Goal: Information Seeking & Learning: Find specific fact

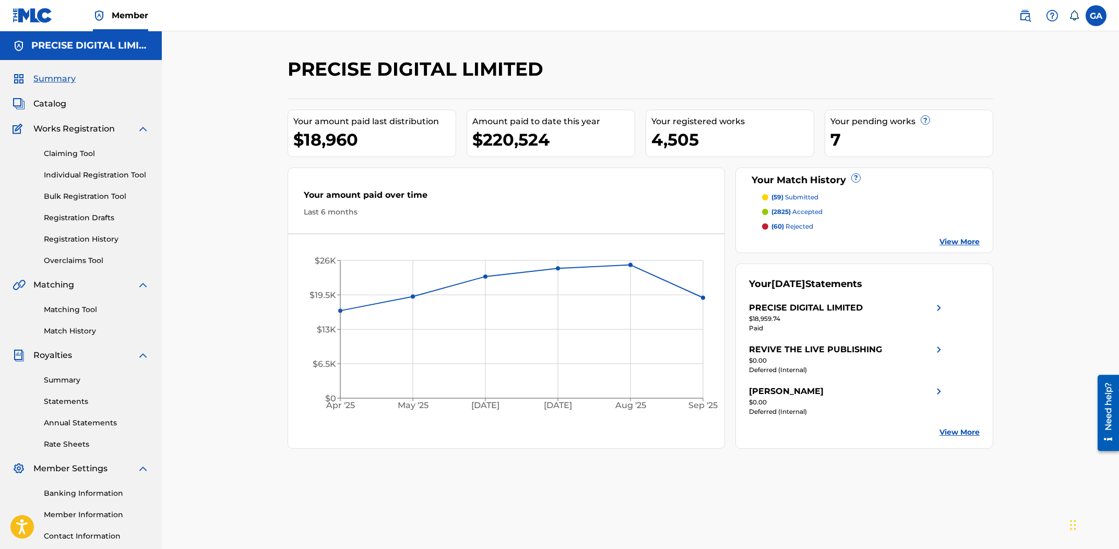
click at [1025, 16] on img at bounding box center [1025, 15] width 13 height 13
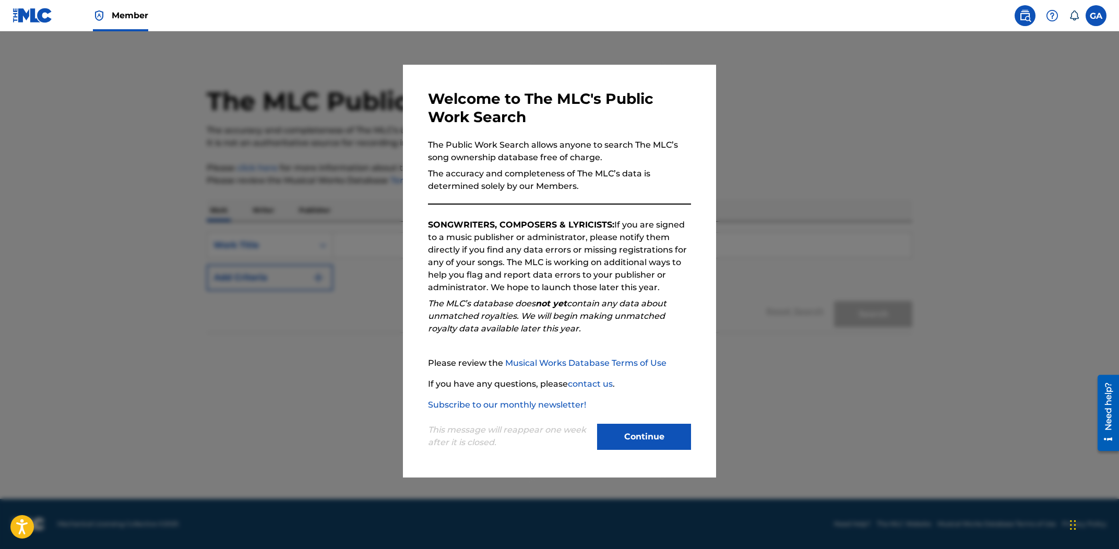
click at [634, 440] on button "Continue" at bounding box center [644, 437] width 94 height 26
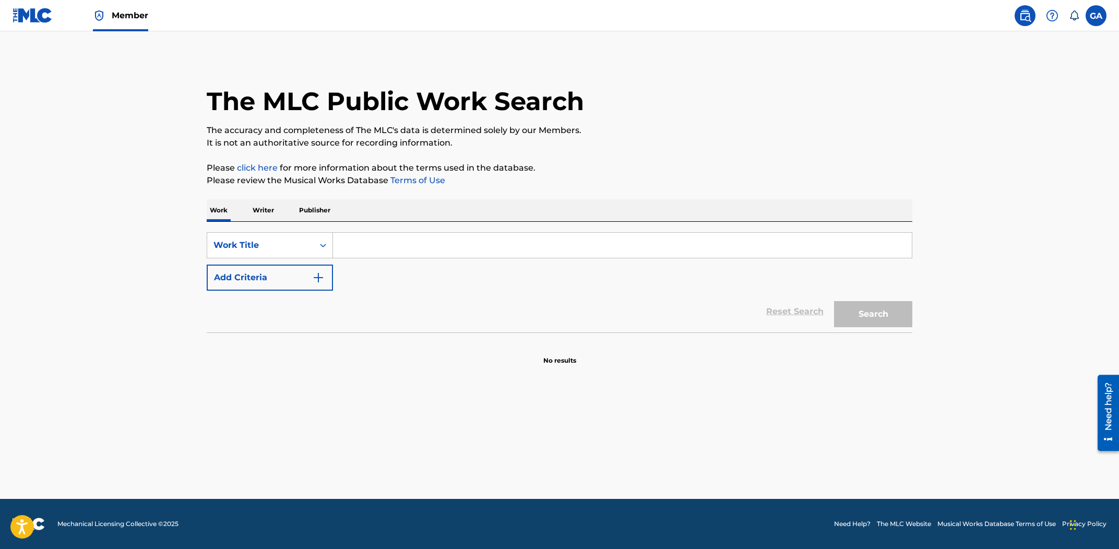
drag, startPoint x: 267, startPoint y: 209, endPoint x: 289, endPoint y: 220, distance: 25.0
click at [267, 209] on p "Writer" at bounding box center [264, 210] width 28 height 22
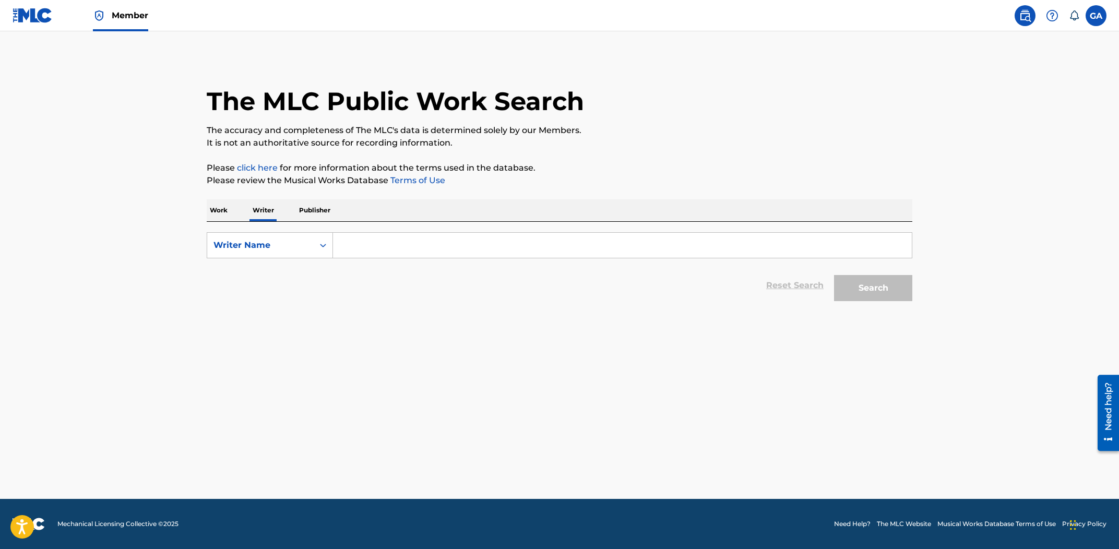
click at [356, 250] on input "Search Form" at bounding box center [622, 245] width 579 height 25
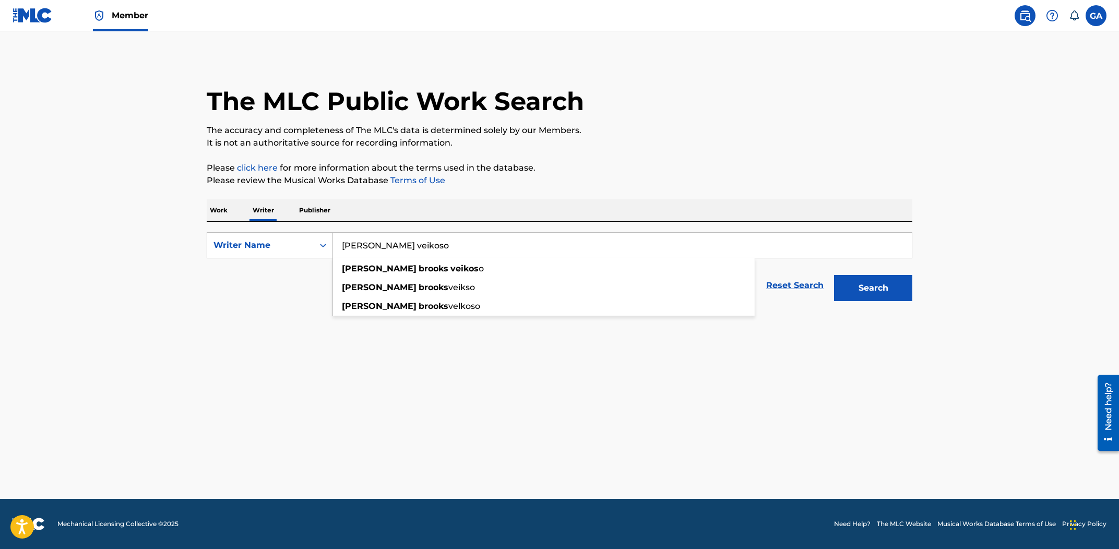
type input "george brooks veikoso"
click at [834, 275] on button "Search" at bounding box center [873, 288] width 78 height 26
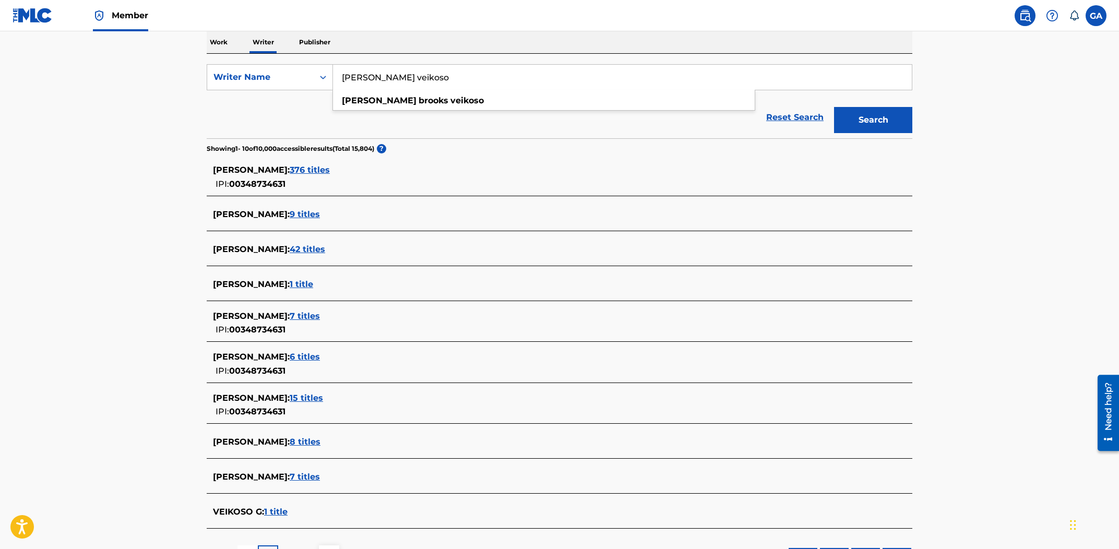
scroll to position [181, 0]
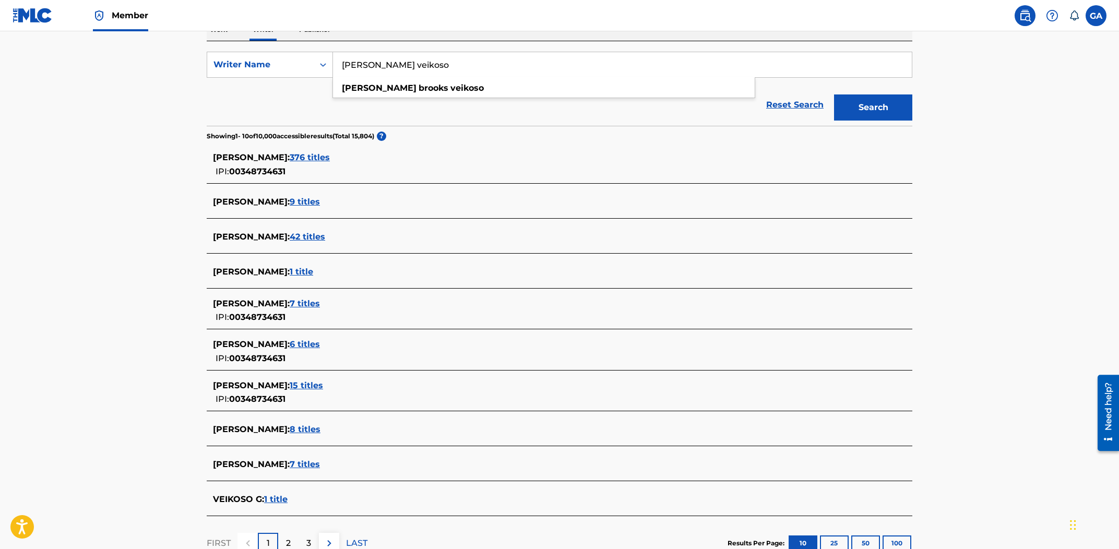
click at [330, 162] on span "376 titles" at bounding box center [310, 157] width 40 height 10
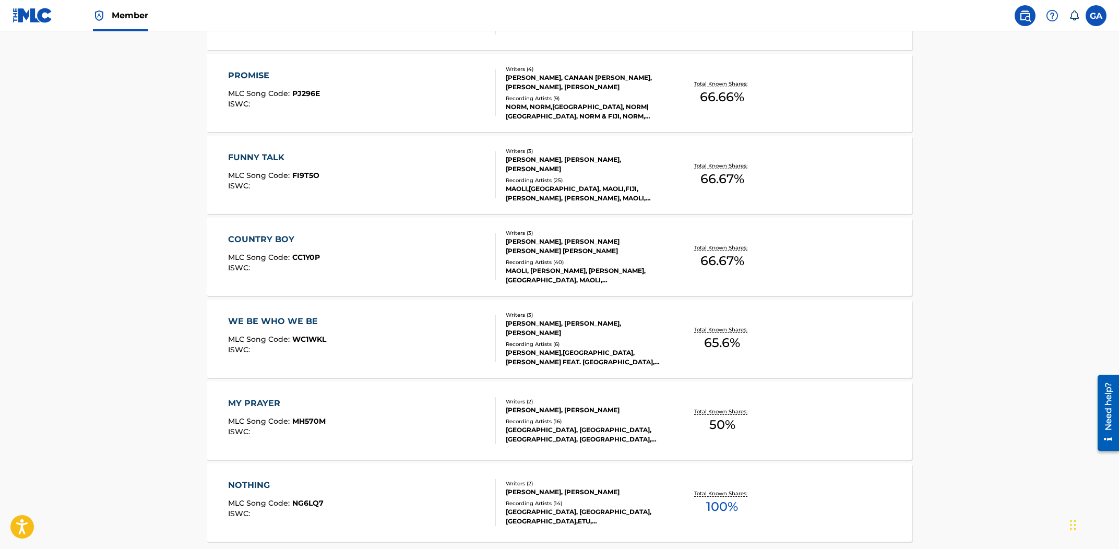
scroll to position [728, 0]
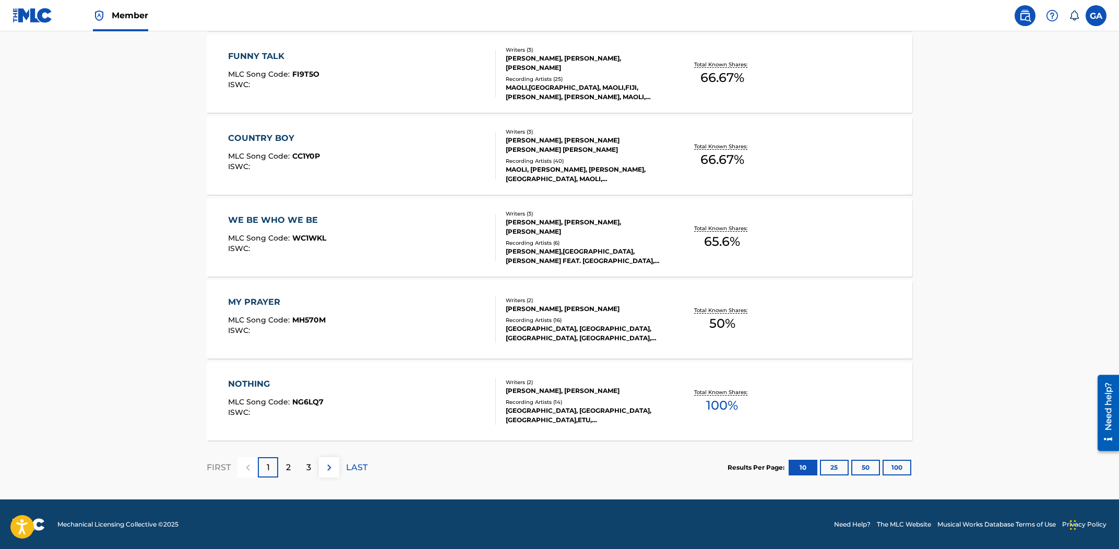
click at [894, 464] on button "100" at bounding box center [897, 468] width 29 height 16
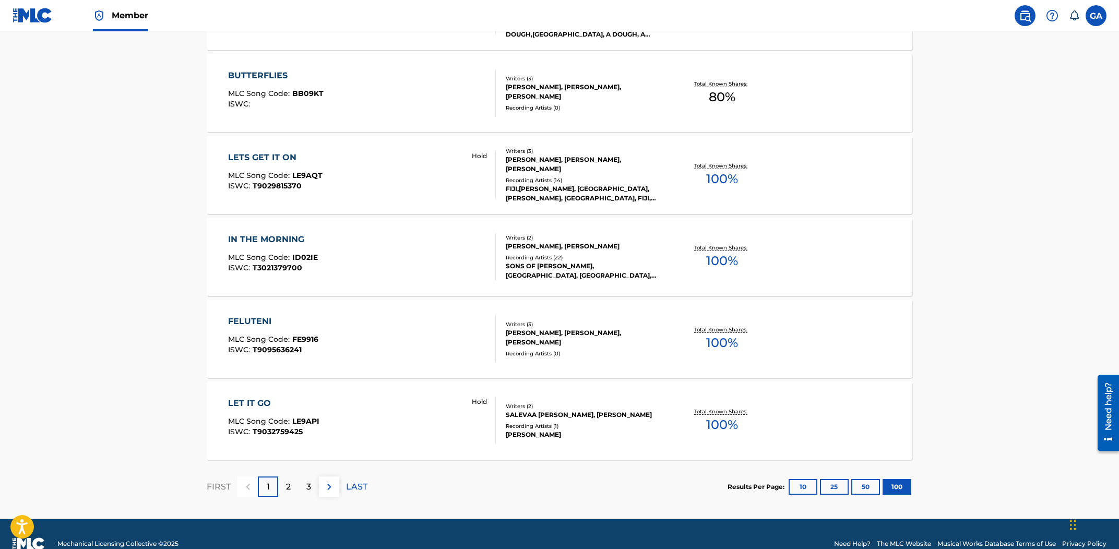
scroll to position [8056, 0]
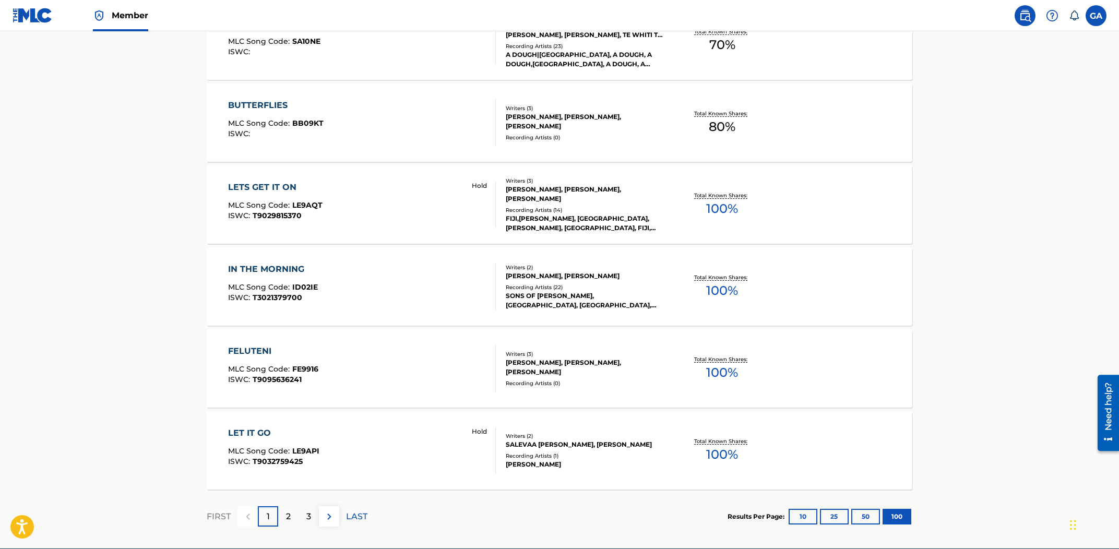
click at [410, 361] on div "FELUTENI MLC Song Code : FE9916 ISWC : T9095636241" at bounding box center [362, 368] width 268 height 47
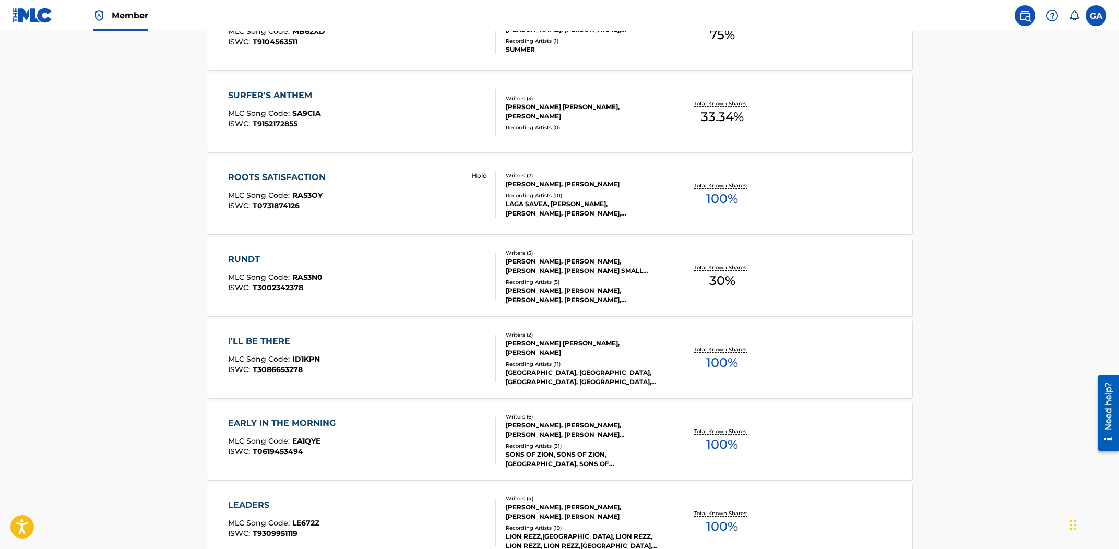
scroll to position [7378, 0]
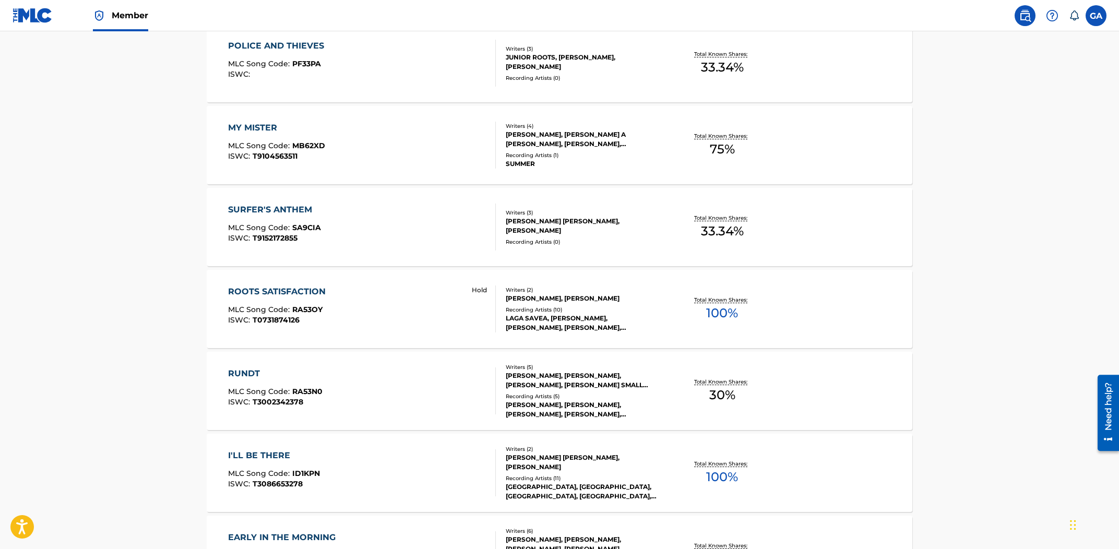
click at [398, 152] on div "MY MISTER MLC Song Code : MB62XD ISWC : T9104563511" at bounding box center [362, 145] width 268 height 47
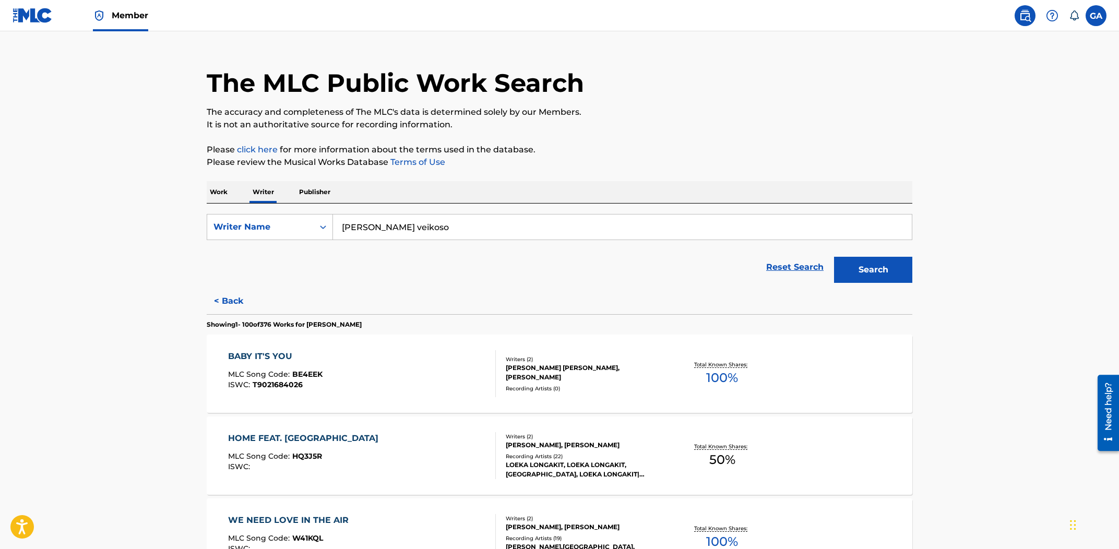
scroll to position [22, 0]
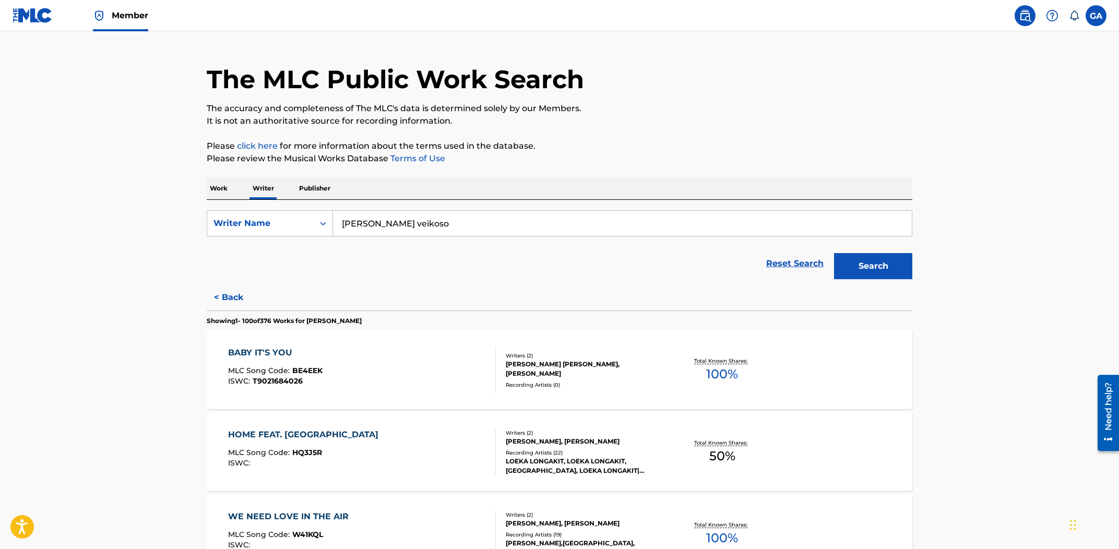
click at [418, 369] on div "BABY IT'S YOU MLC Song Code : BE4EEK ISWC : T9021684026" at bounding box center [362, 370] width 268 height 47
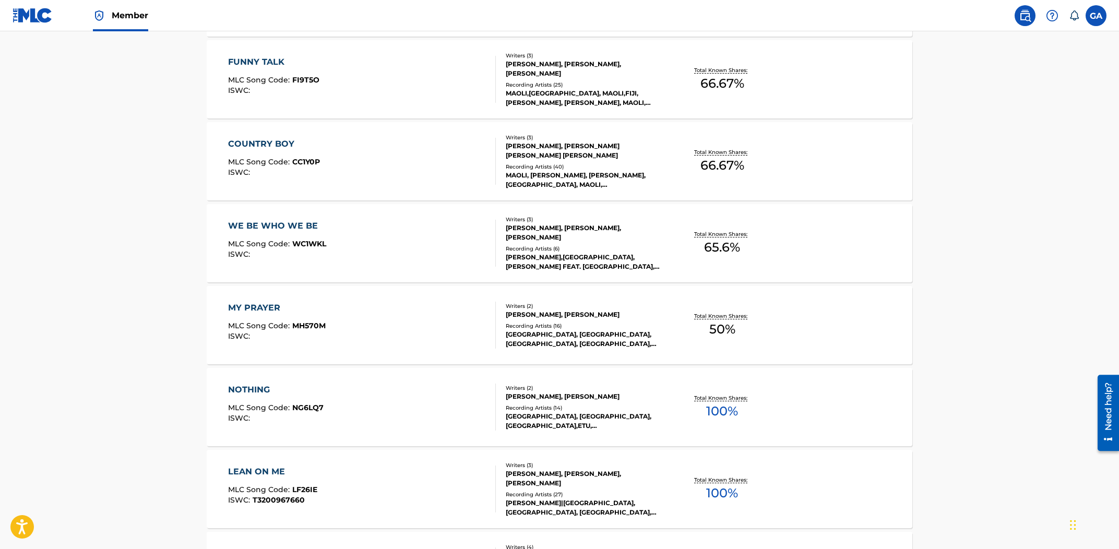
scroll to position [783, 0]
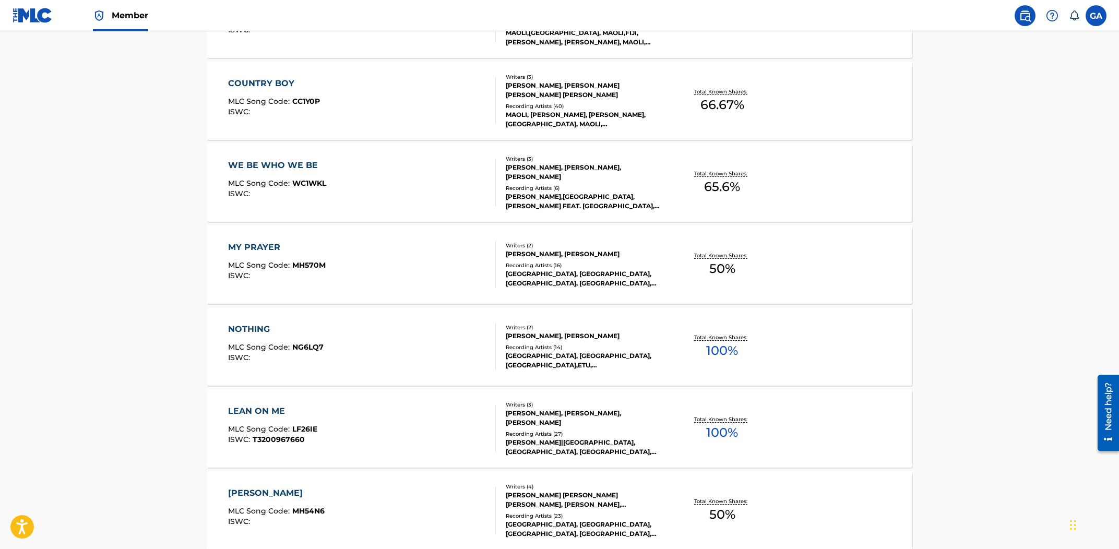
click at [390, 263] on div "MY PRAYER MLC Song Code : MH570M ISWC :" at bounding box center [362, 264] width 268 height 47
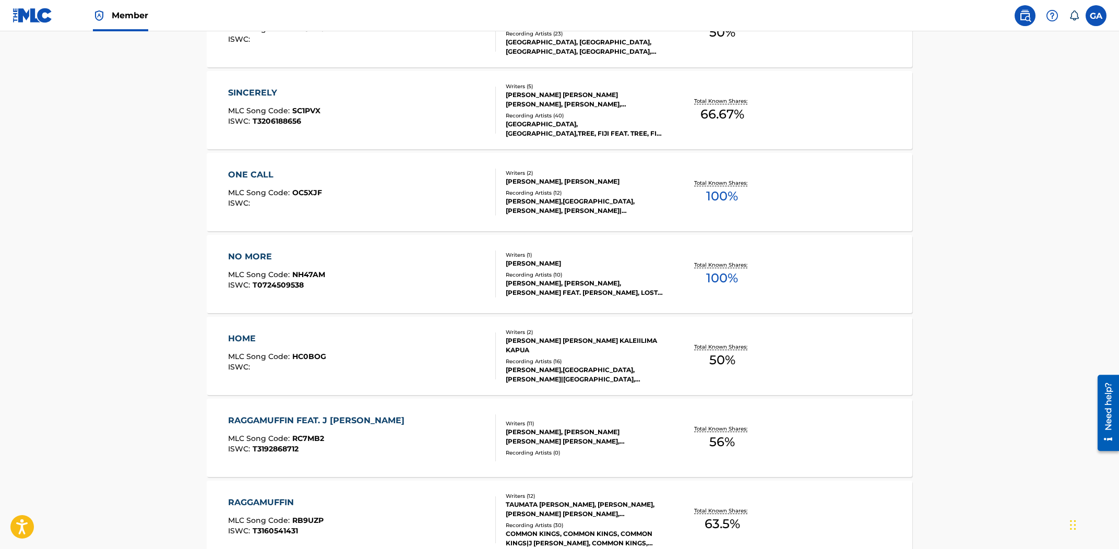
scroll to position [1281, 0]
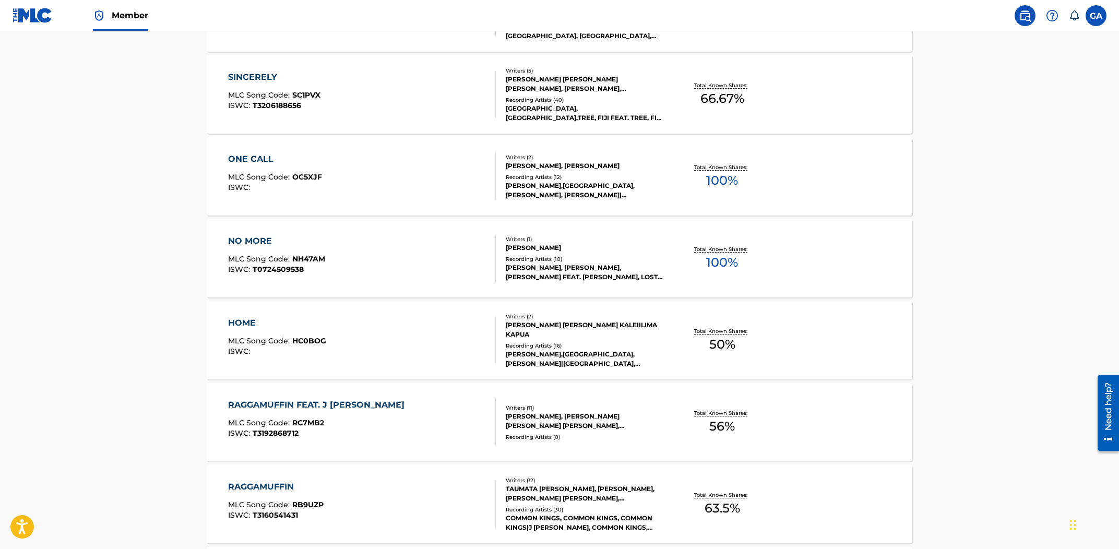
click at [413, 268] on div "NO MORE MLC Song Code : NH47AM ISWC : T0724509538" at bounding box center [362, 258] width 268 height 47
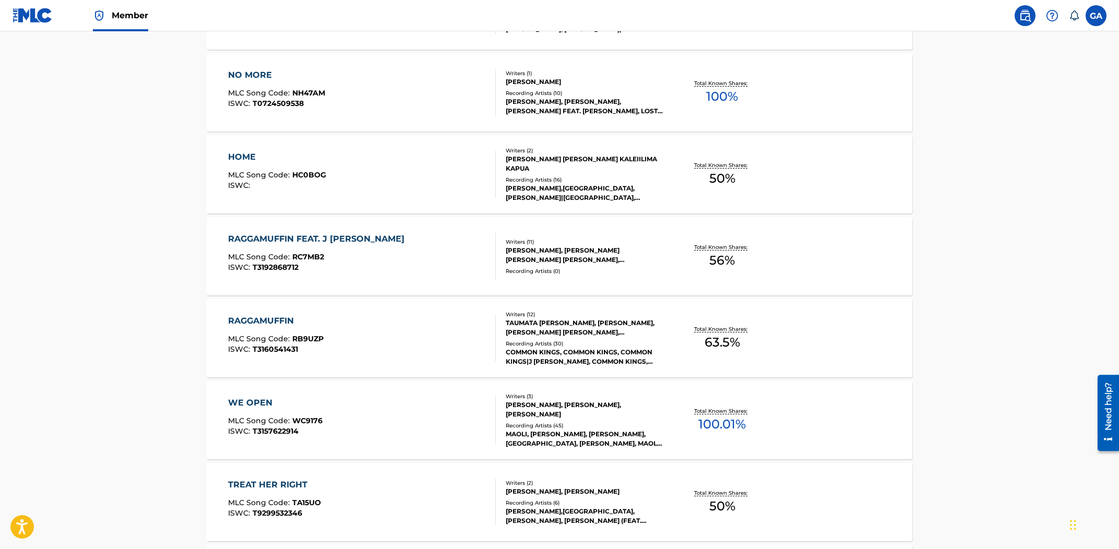
scroll to position [1546, 0]
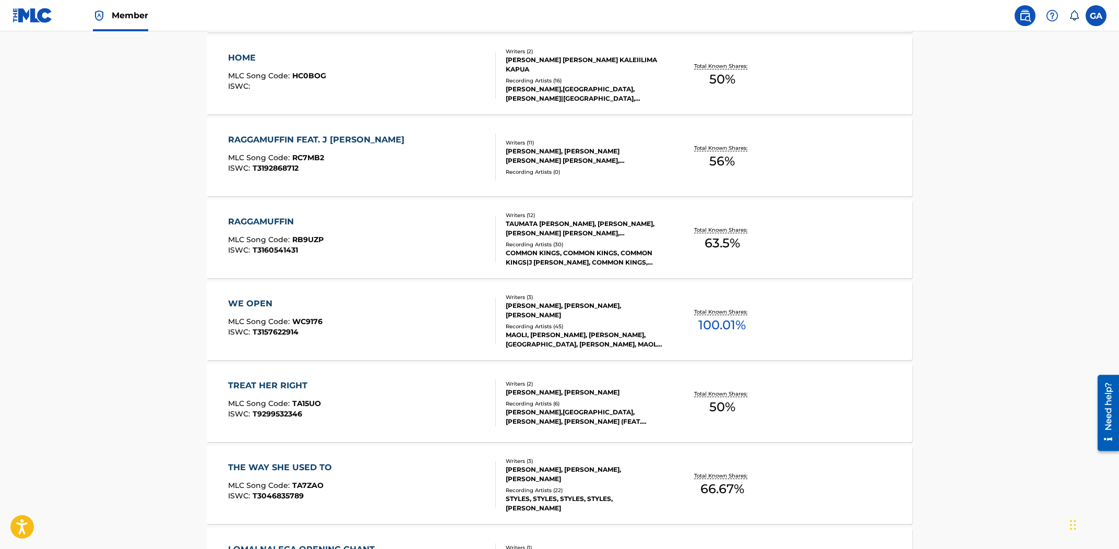
click at [441, 234] on div "RAGGAMUFFIN MLC Song Code : RB9UZP ISWC : T3160541431" at bounding box center [362, 239] width 268 height 47
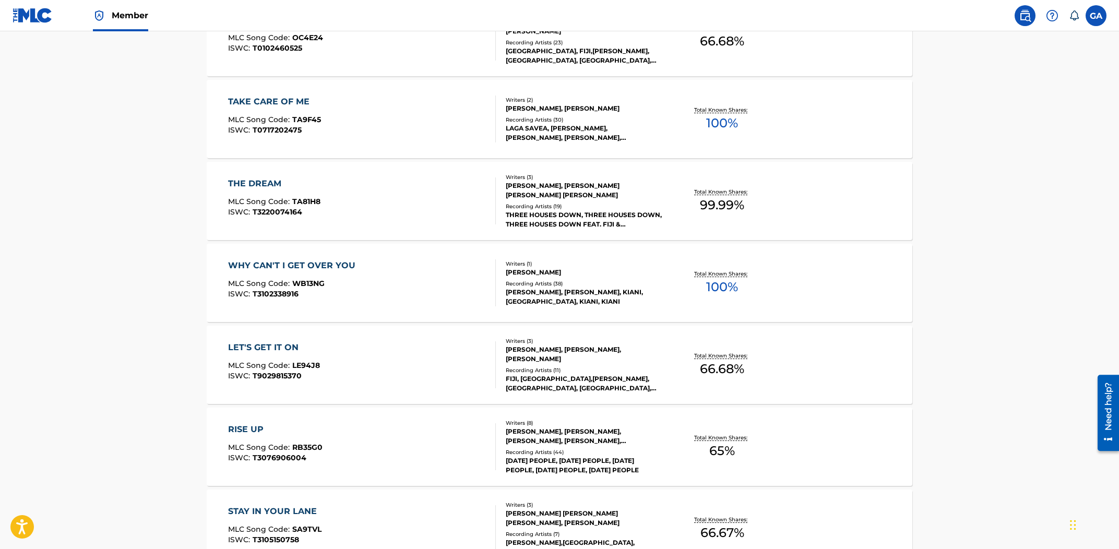
scroll to position [3330, 0]
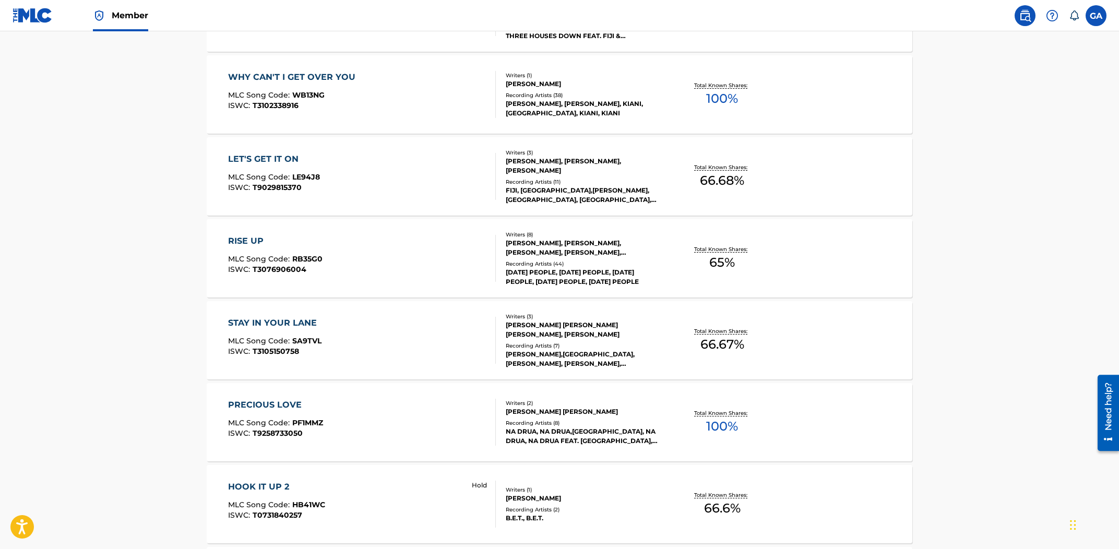
click at [417, 259] on div "RISE UP MLC Song Code : RB35G0 ISWC : T3076906004" at bounding box center [362, 258] width 268 height 47
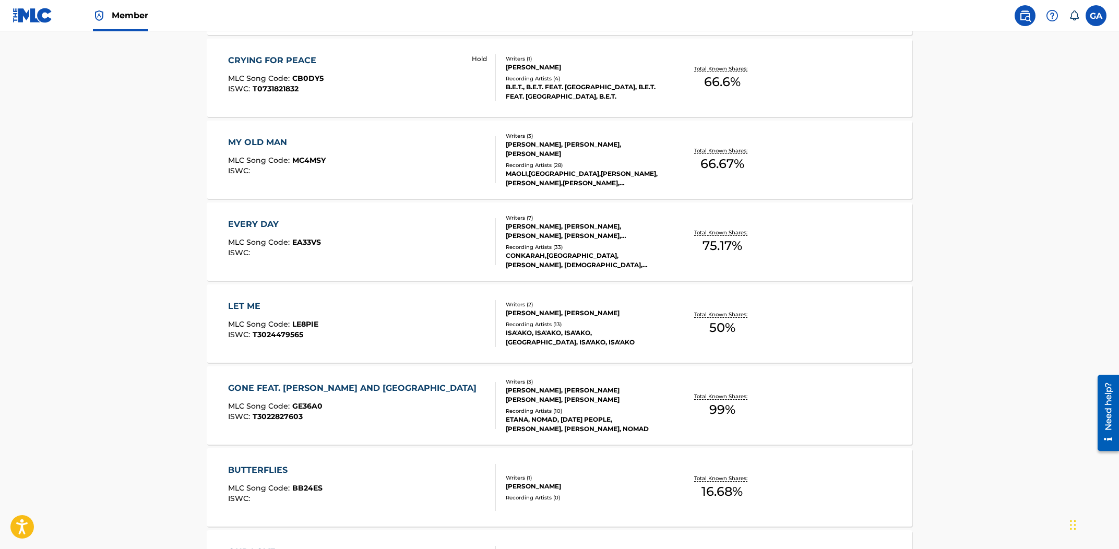
scroll to position [3842, 0]
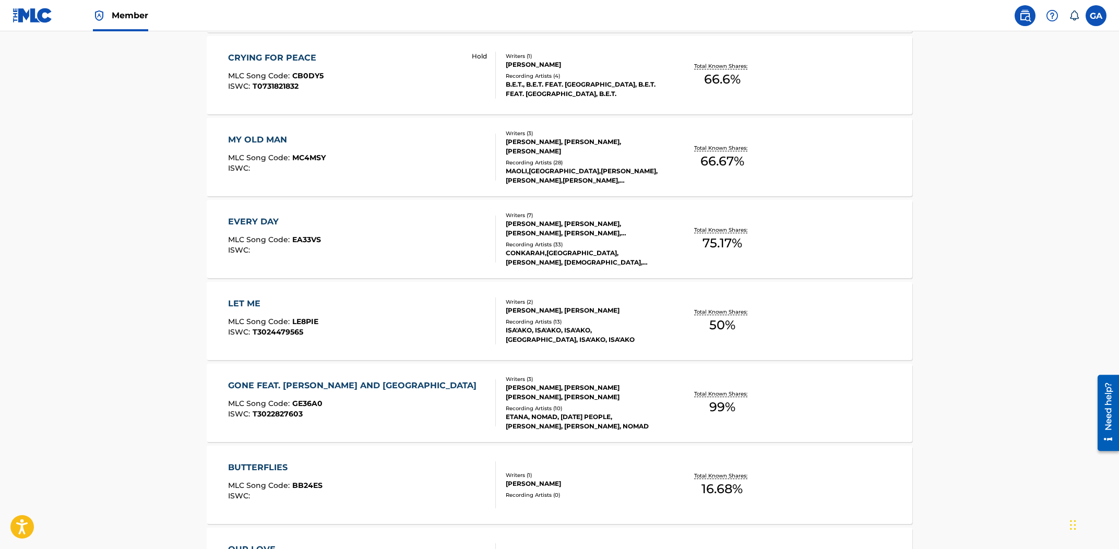
click at [435, 239] on div "EVERY DAY MLC Song Code : EA33VS ISWC :" at bounding box center [362, 239] width 268 height 47
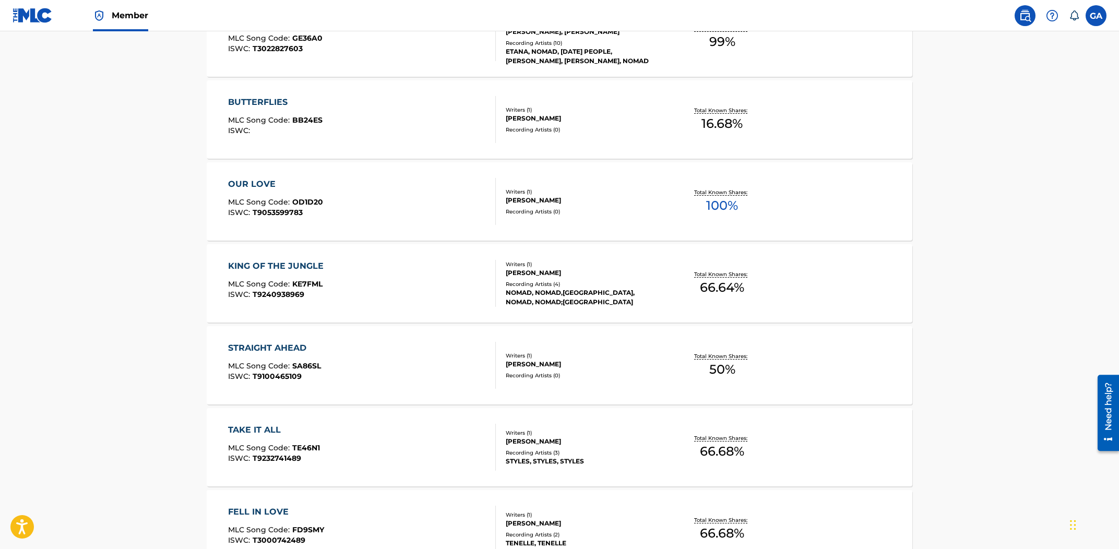
scroll to position [4306, 0]
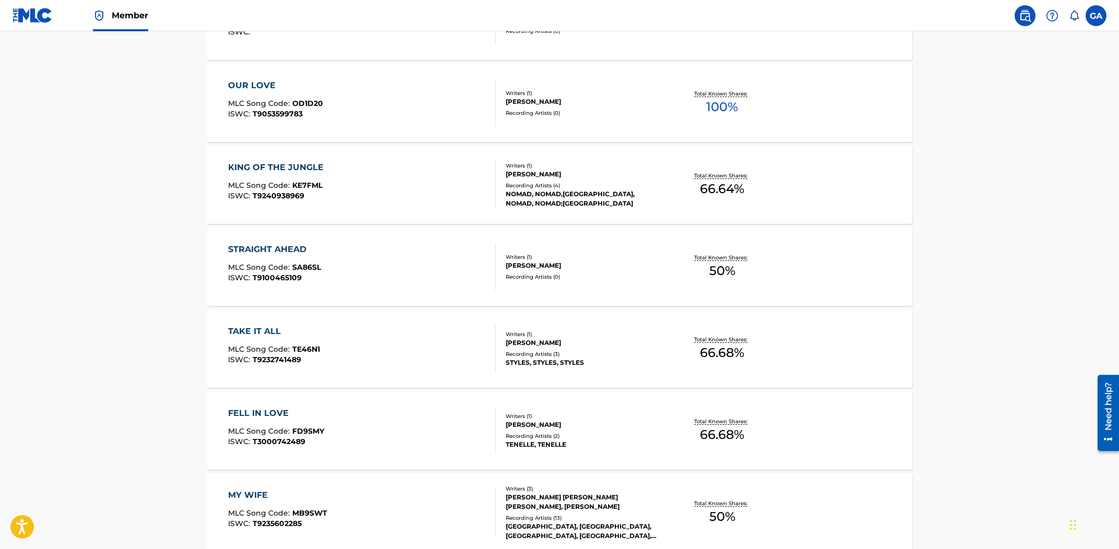
click at [370, 190] on div "KING OF THE JUNGLE MLC Song Code : KE7FML ISWC : T9240938969" at bounding box center [362, 184] width 268 height 47
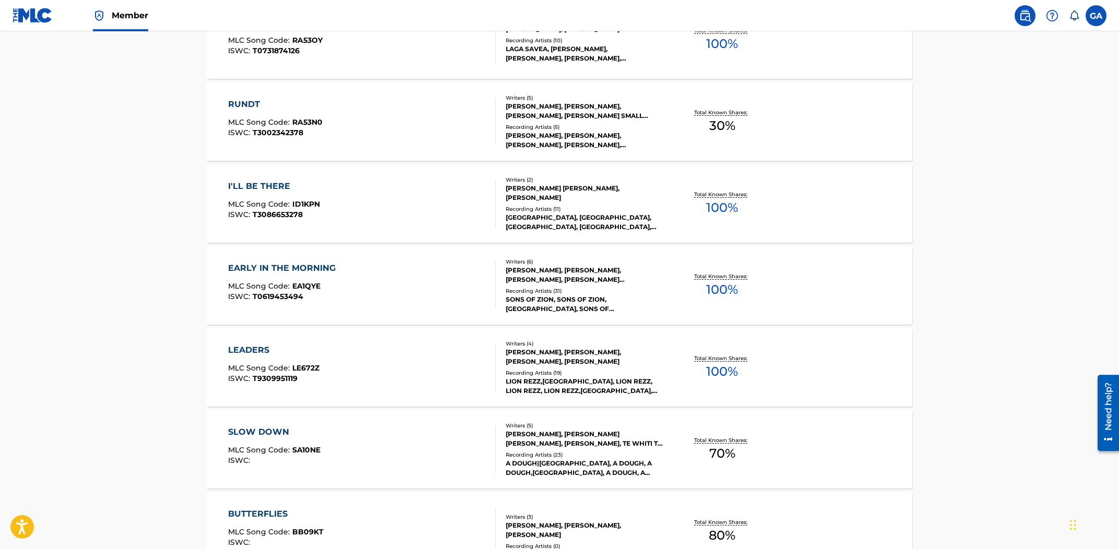
scroll to position [8106, 0]
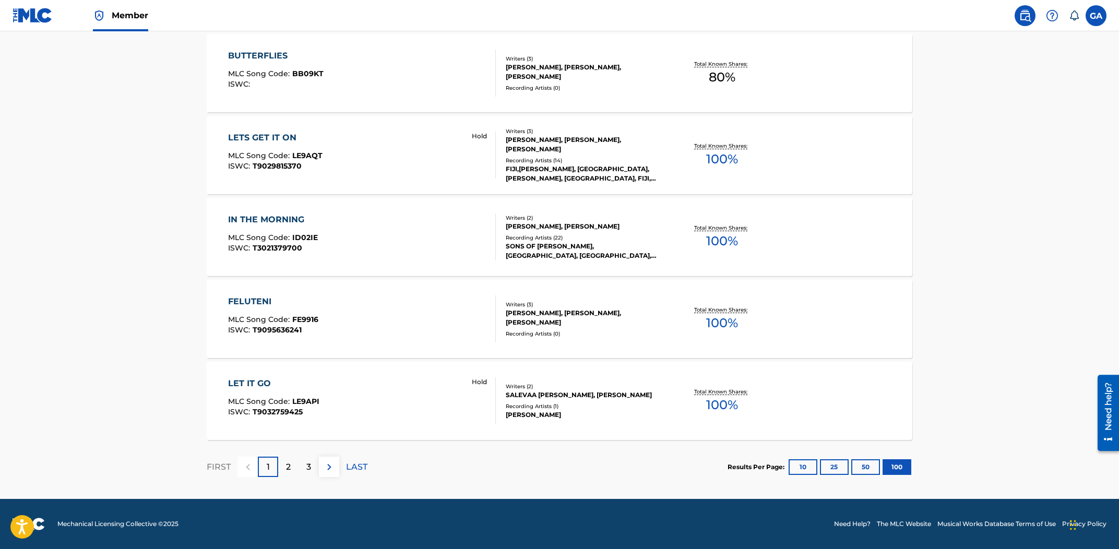
click at [292, 466] on div "2" at bounding box center [288, 467] width 20 height 20
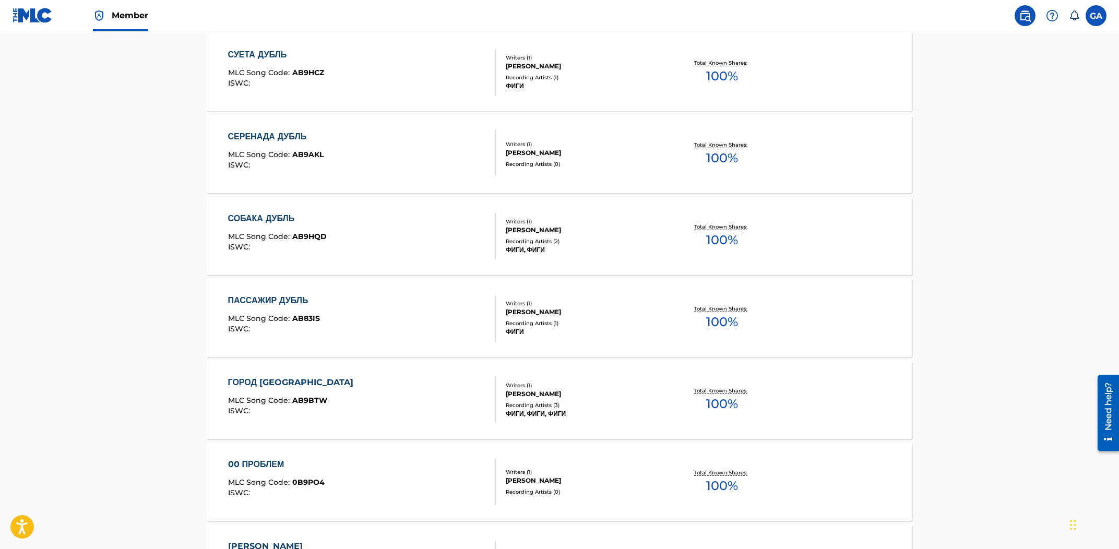
scroll to position [922, 0]
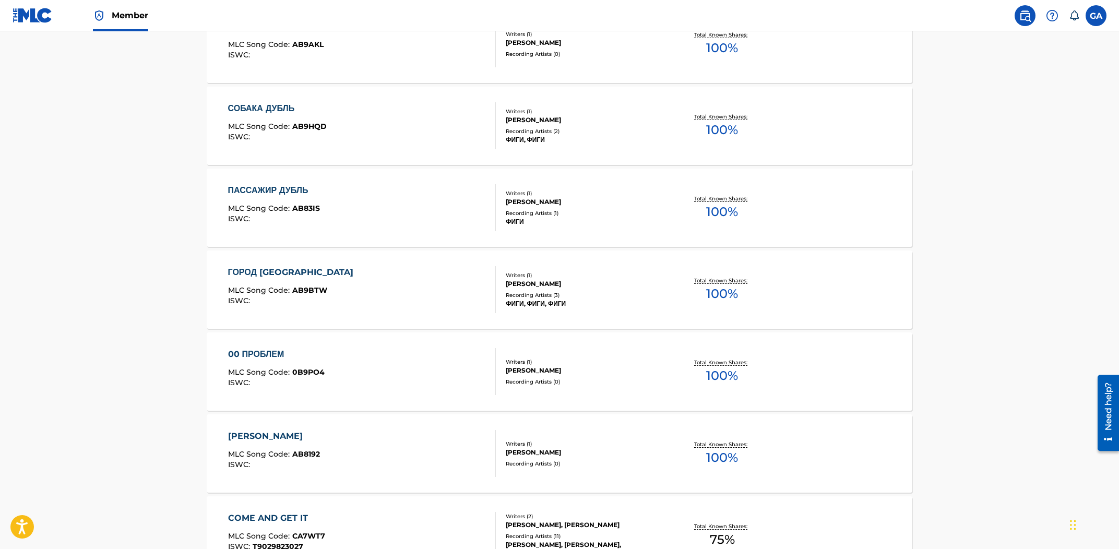
click at [404, 288] on div "ГОРОД ДУБЛЬ MLC Song Code : AB9BTW ISWC :" at bounding box center [362, 289] width 268 height 47
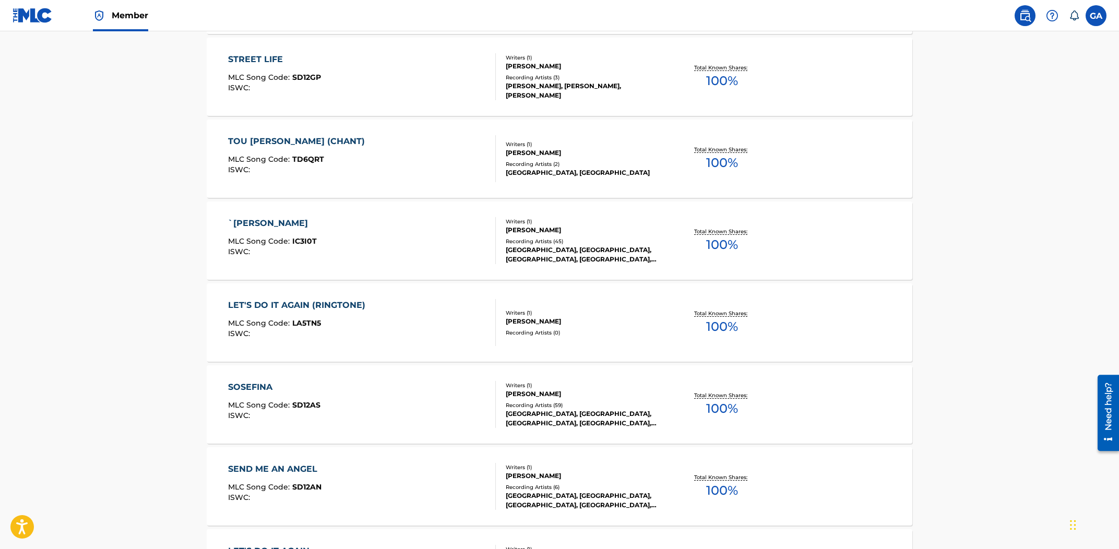
scroll to position [3185, 0]
click at [395, 242] on div "`ISALEI LIA MLC Song Code : IC3I0T ISWC :" at bounding box center [362, 239] width 268 height 47
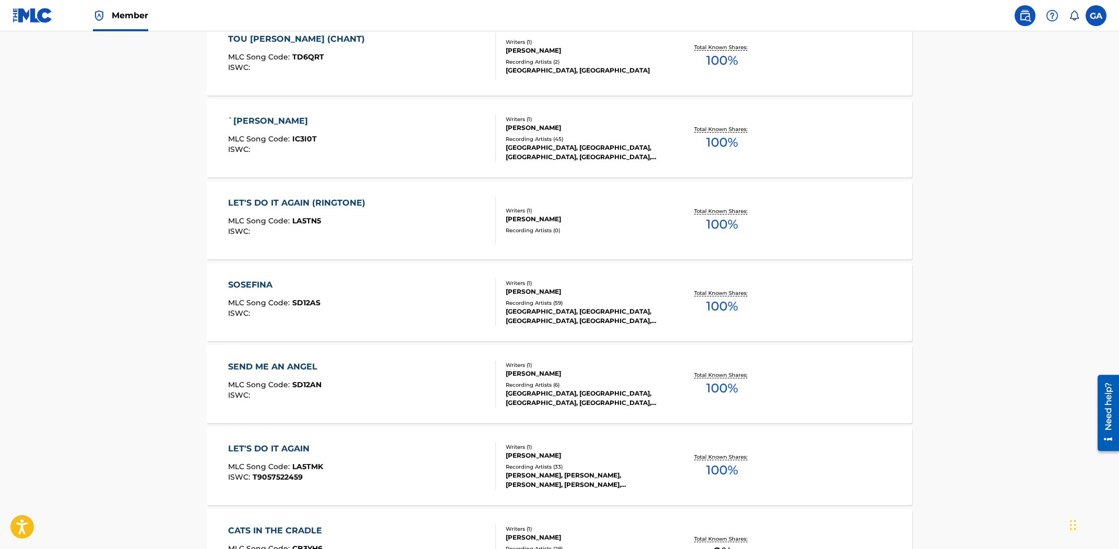
scroll to position [3414, 0]
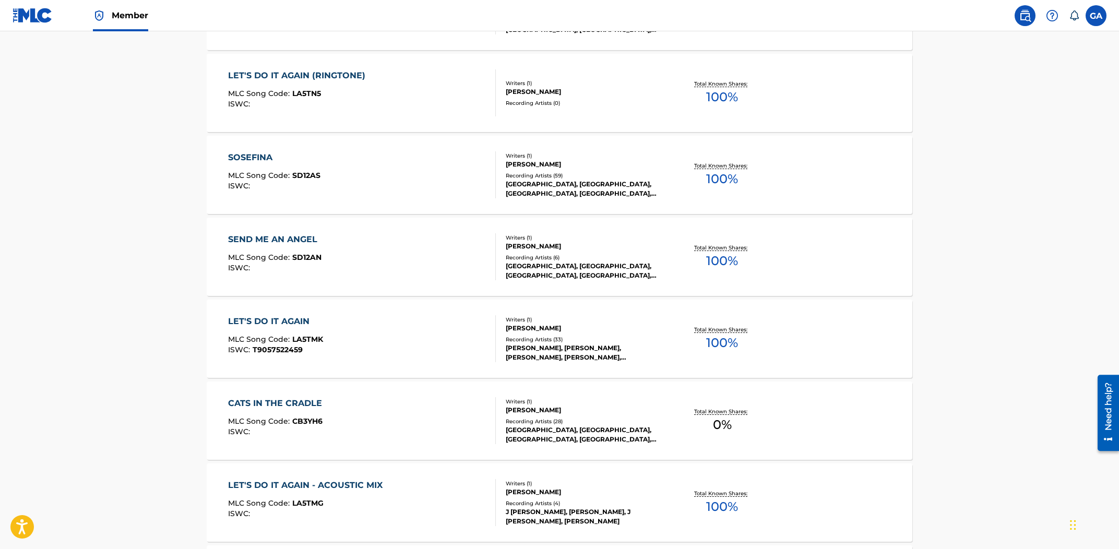
click at [431, 171] on div "SOSEFINA MLC Song Code : SD12AS ISWC :" at bounding box center [362, 174] width 268 height 47
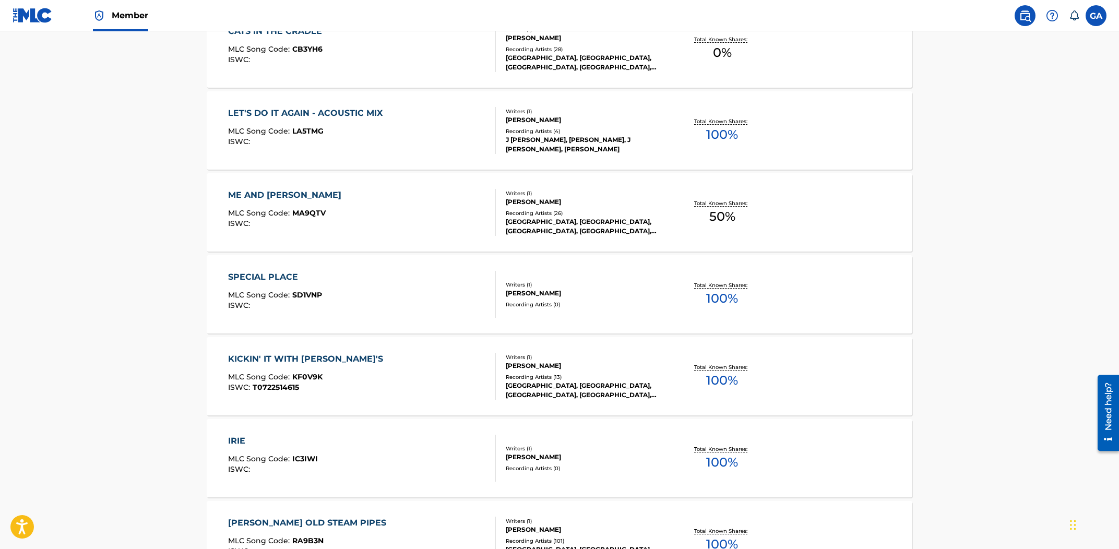
scroll to position [3898, 0]
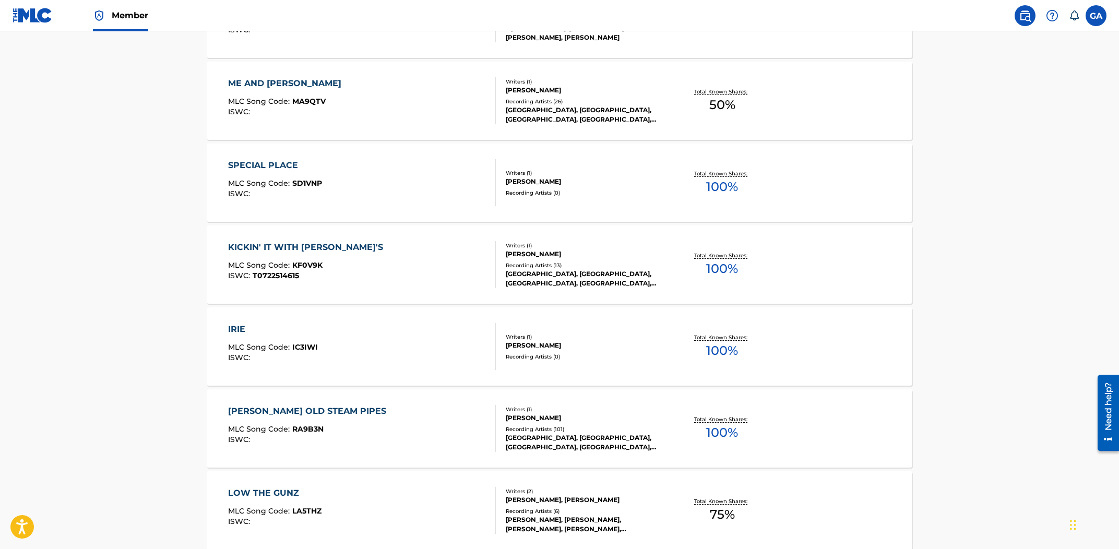
click at [397, 250] on div "KICKIN' IT WITH POLY'S MLC Song Code : KF0V9K ISWC : T0722514615" at bounding box center [362, 264] width 268 height 47
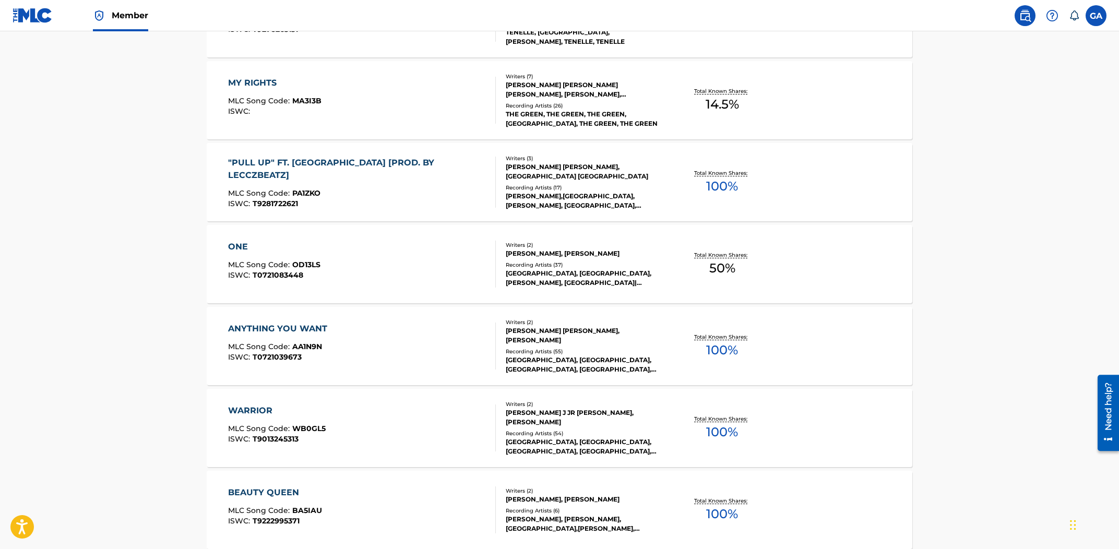
scroll to position [6114, 0]
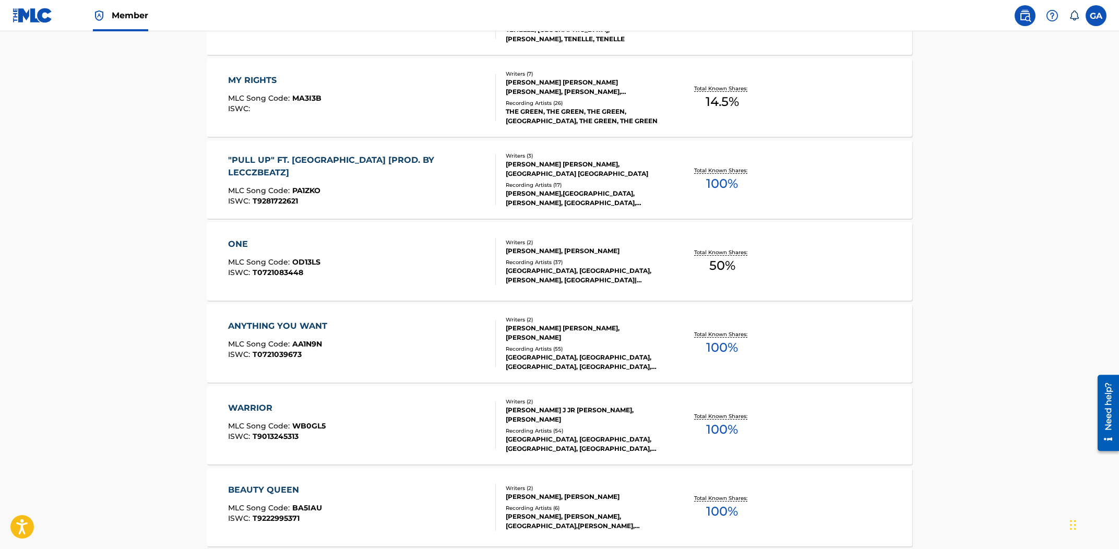
click at [404, 331] on div "ANYTHING YOU WANT MLC Song Code : AA1N9N ISWC : T0721039673" at bounding box center [362, 343] width 268 height 47
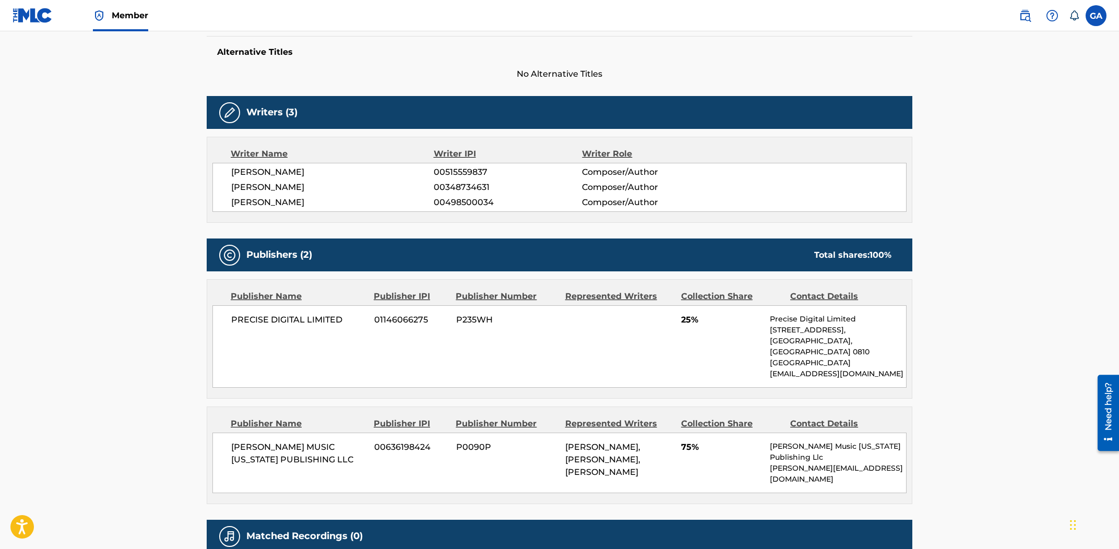
scroll to position [164, 0]
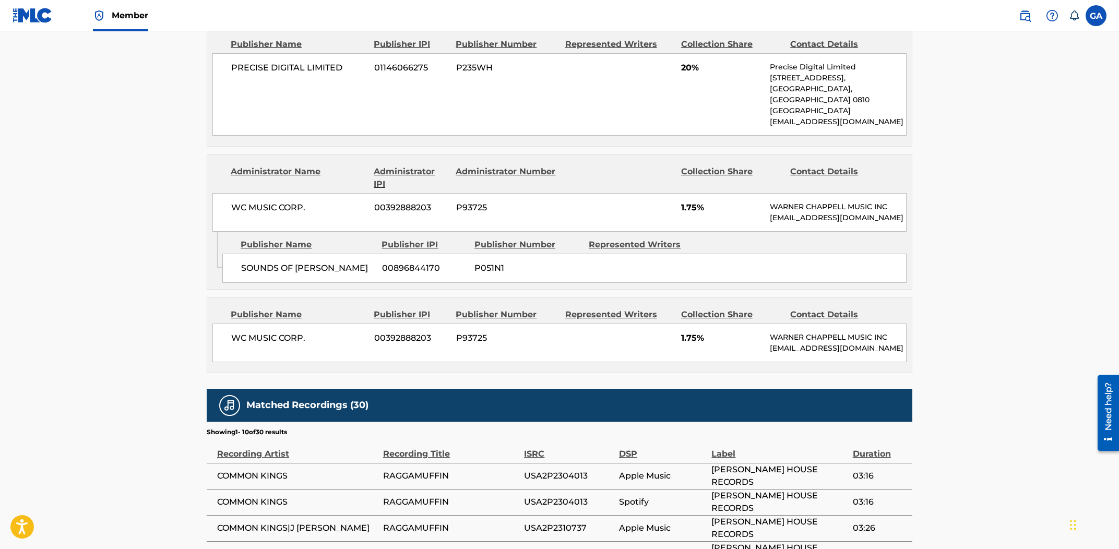
scroll to position [965, 0]
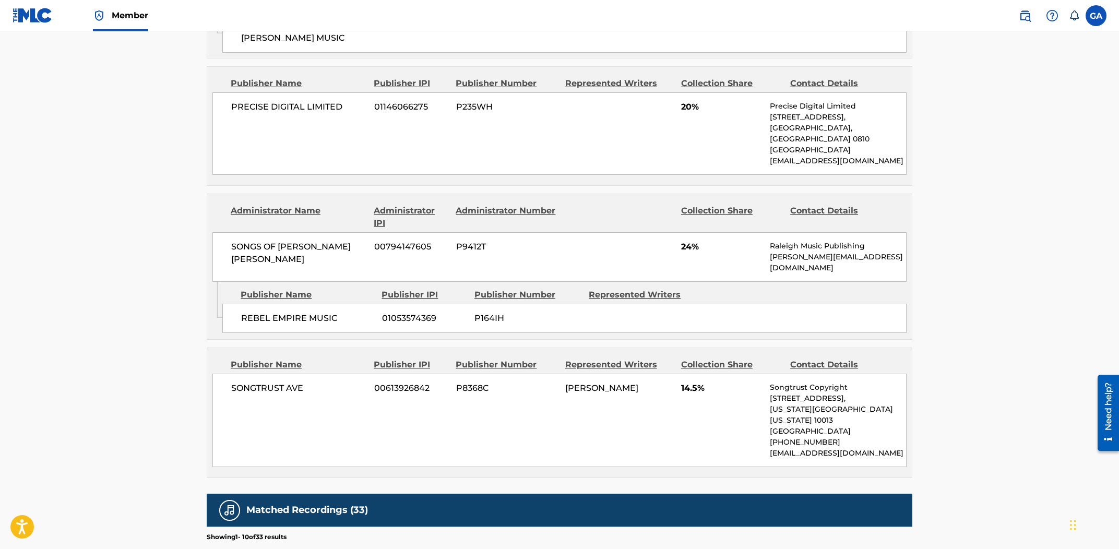
scroll to position [753, 0]
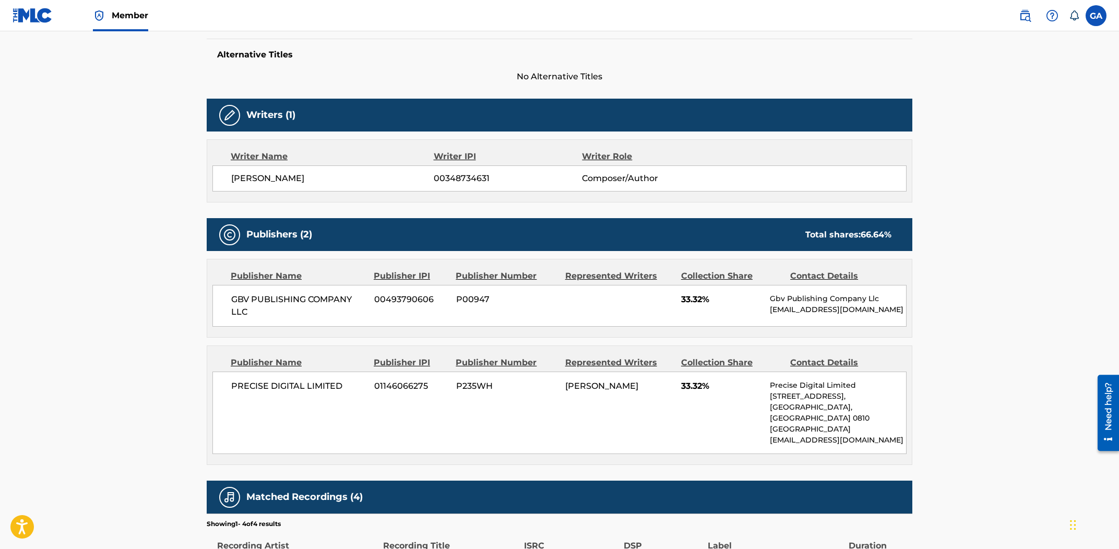
scroll to position [326, 0]
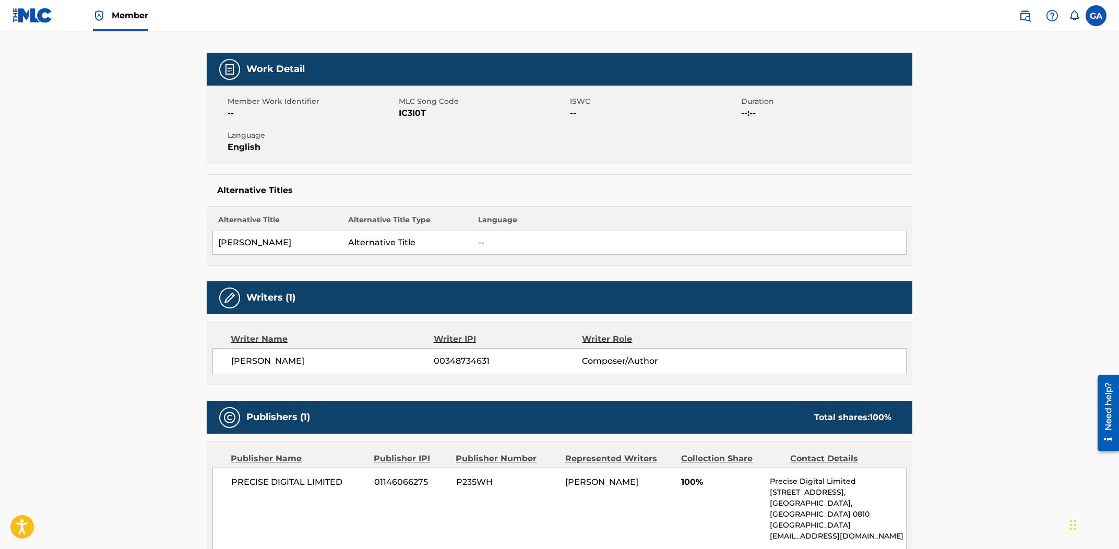
scroll to position [251, 0]
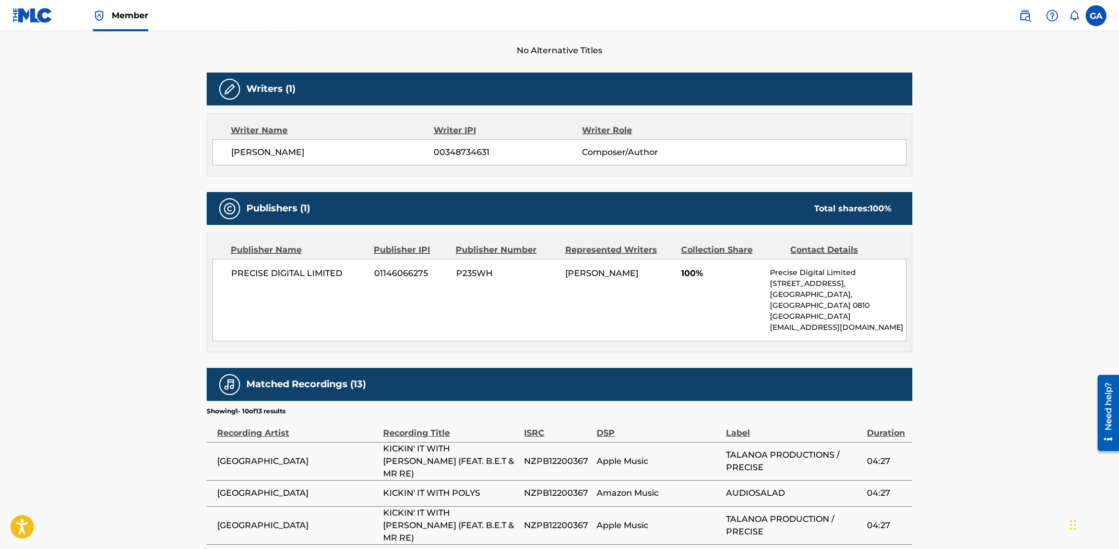
scroll to position [298, 0]
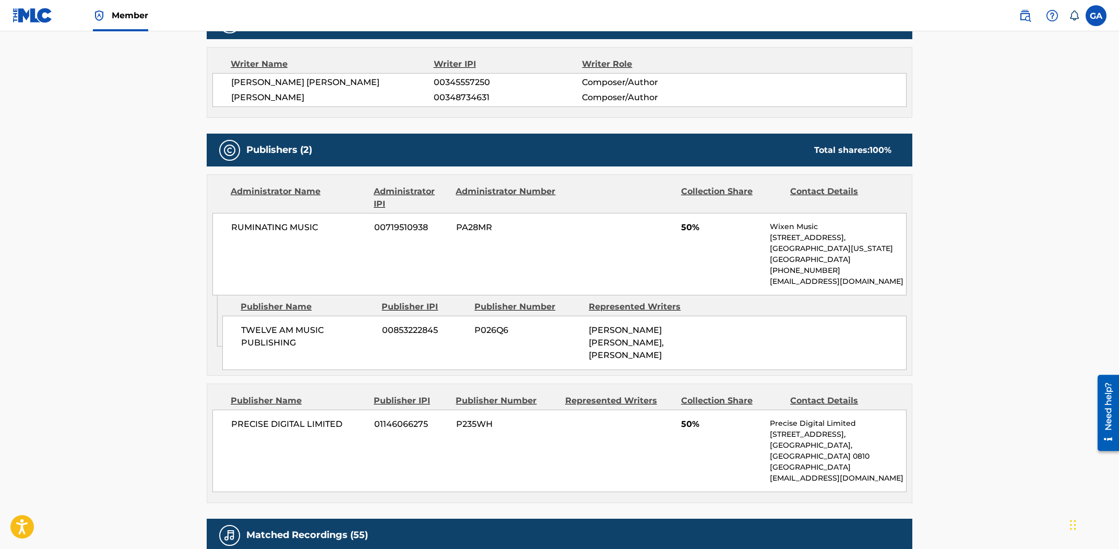
scroll to position [294, 0]
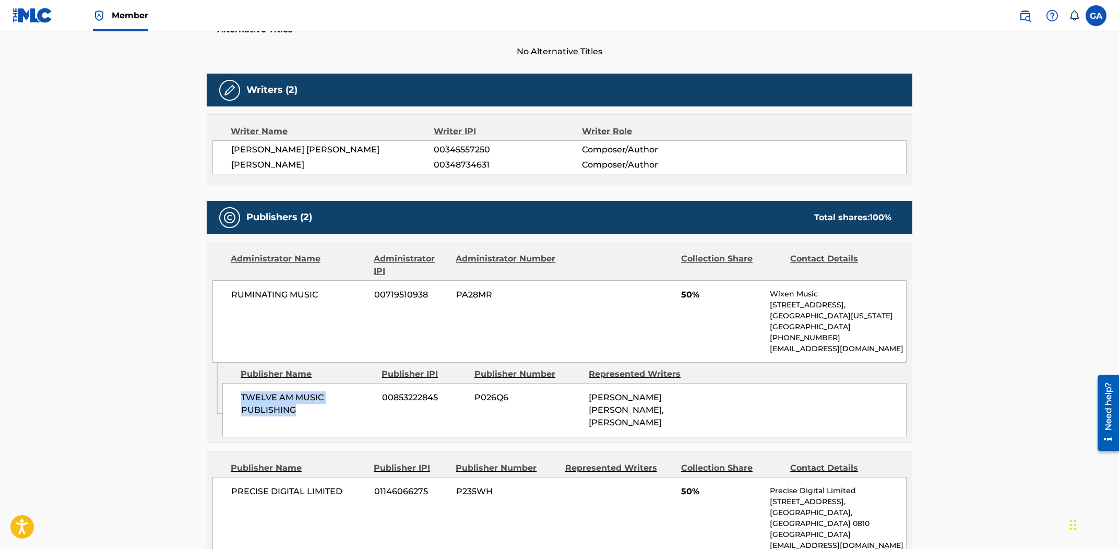
drag, startPoint x: 295, startPoint y: 407, endPoint x: 250, endPoint y: 398, distance: 46.2
click at [239, 398] on div "TWELVE AM MUSIC PUBLISHING 00853222845 P026Q6 BRETT JOHNSON FOVARGUE, GEORGE BR…" at bounding box center [564, 410] width 684 height 54
copy span "TWELVE AM MUSIC PUBLISHING"
click at [1025, 17] on img at bounding box center [1025, 15] width 13 height 13
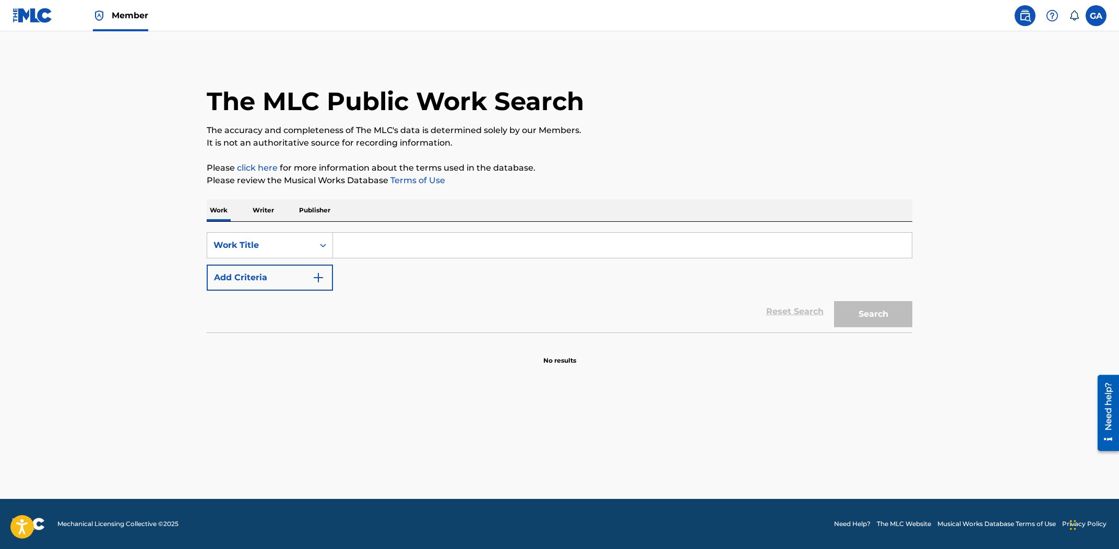
click at [324, 211] on p "Publisher" at bounding box center [315, 210] width 38 height 22
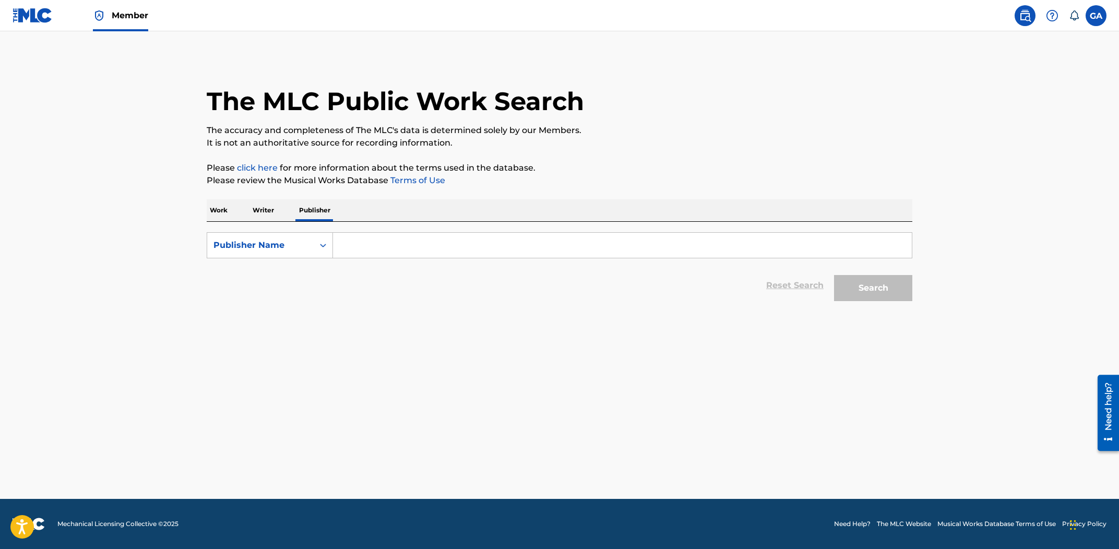
drag, startPoint x: 344, startPoint y: 241, endPoint x: 374, endPoint y: 241, distance: 30.3
click at [347, 241] on input "Search Form" at bounding box center [622, 245] width 579 height 25
paste input "TWELVE AM MUSIC PUBLISHING"
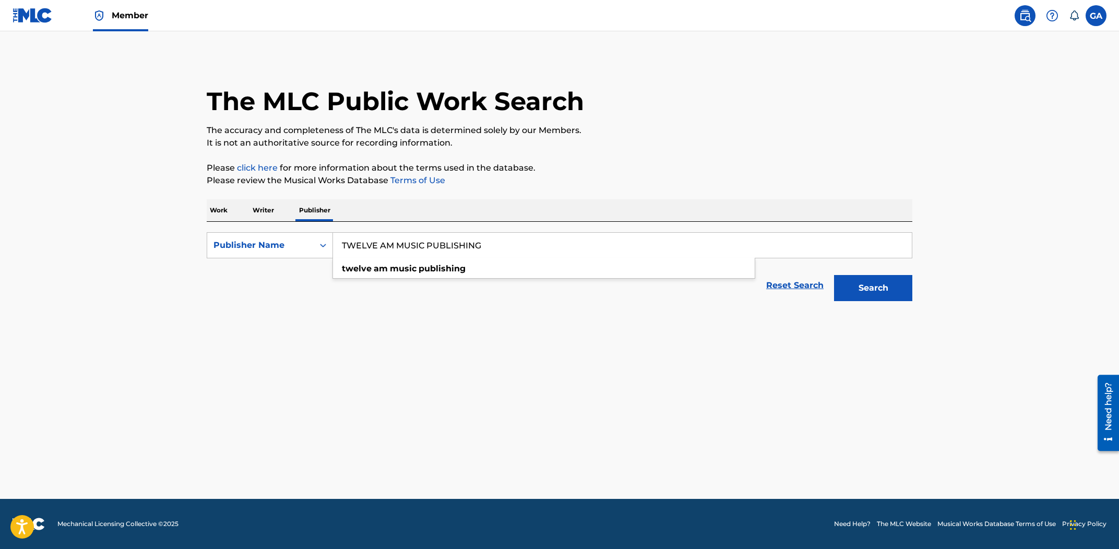
type input "TWELVE AM MUSIC PUBLISHING"
click at [866, 285] on button "Search" at bounding box center [873, 288] width 78 height 26
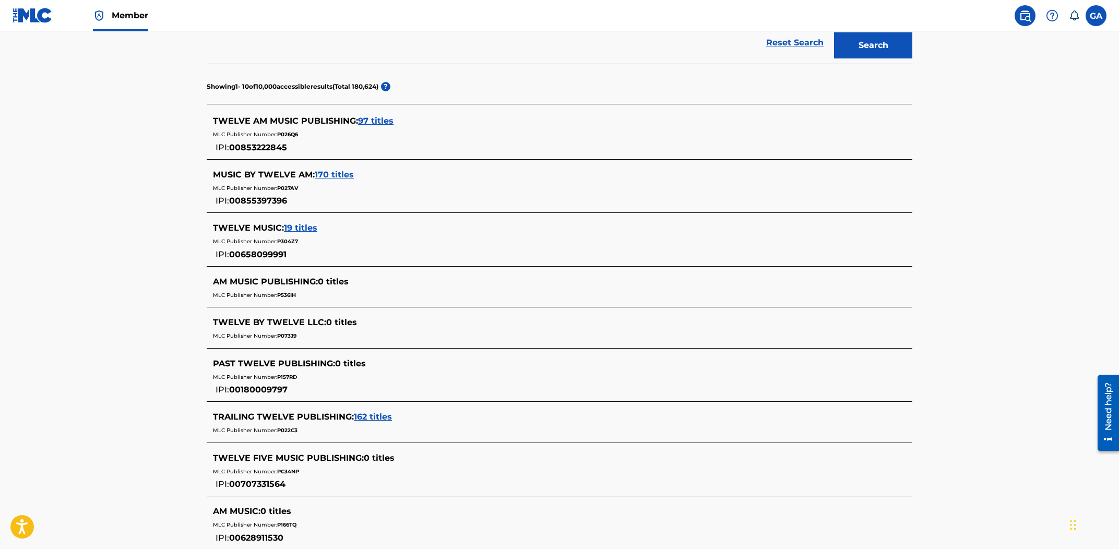
scroll to position [306, 0]
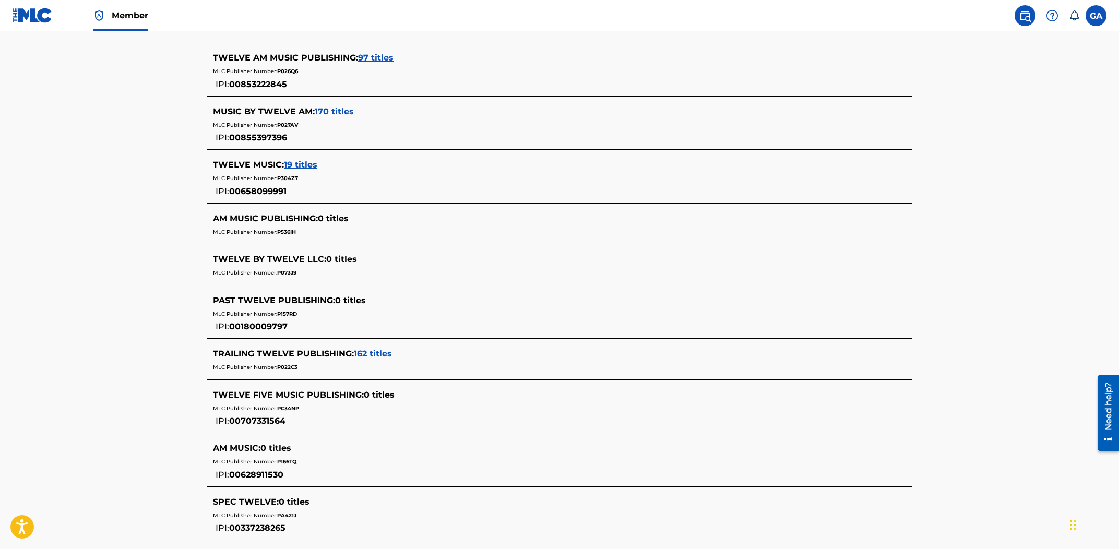
click at [371, 58] on span "97 titles" at bounding box center [376, 58] width 36 height 10
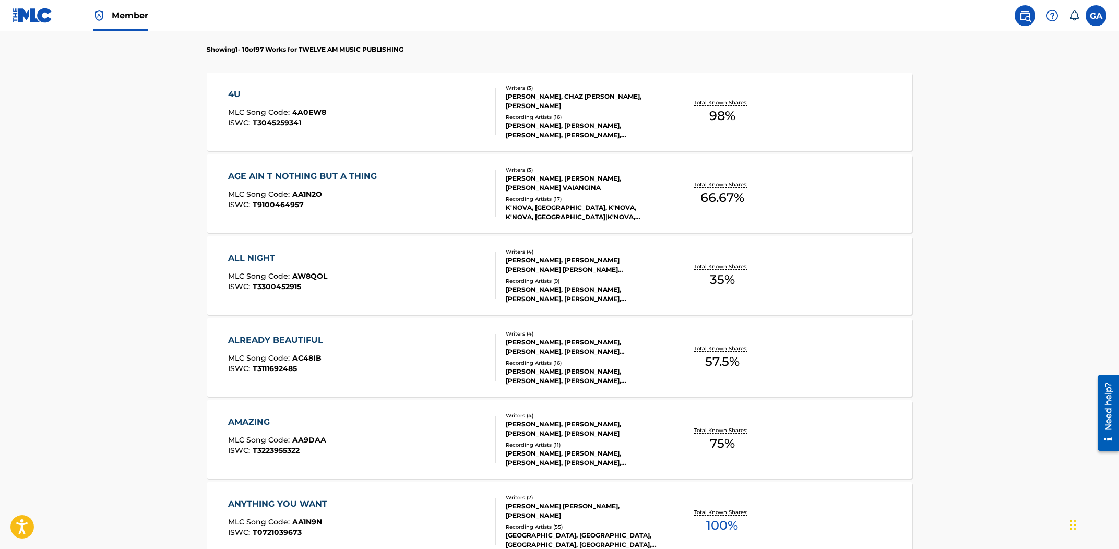
click at [356, 179] on div "AGE AIN T NOTHING BUT A THING" at bounding box center [305, 176] width 154 height 13
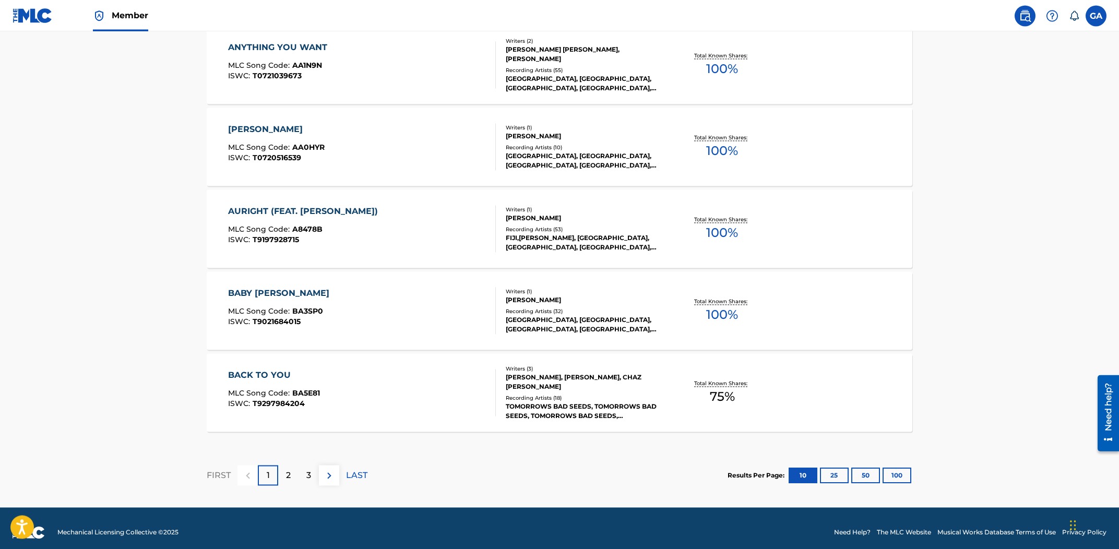
scroll to position [771, 0]
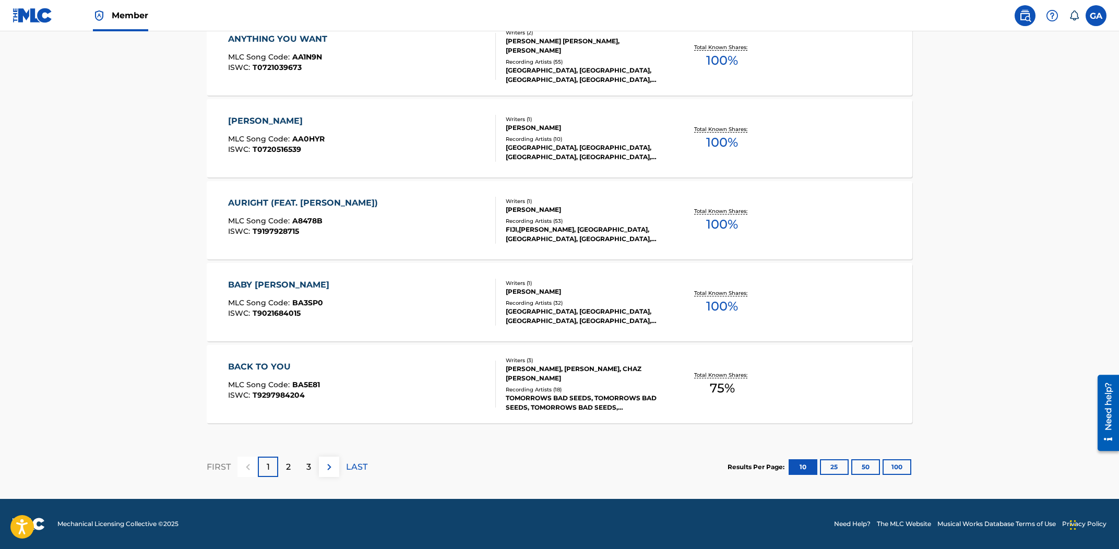
drag, startPoint x: 389, startPoint y: 136, endPoint x: 398, endPoint y: 134, distance: 8.6
click at [398, 134] on div "ARIETA MLC Song Code : AA0HYR ISWC : T0720516539" at bounding box center [362, 138] width 268 height 47
click at [413, 212] on div "AURIGHT (FEAT. IRIE LOVE) MLC Song Code : A8478B ISWC : T9197928715" at bounding box center [362, 220] width 268 height 47
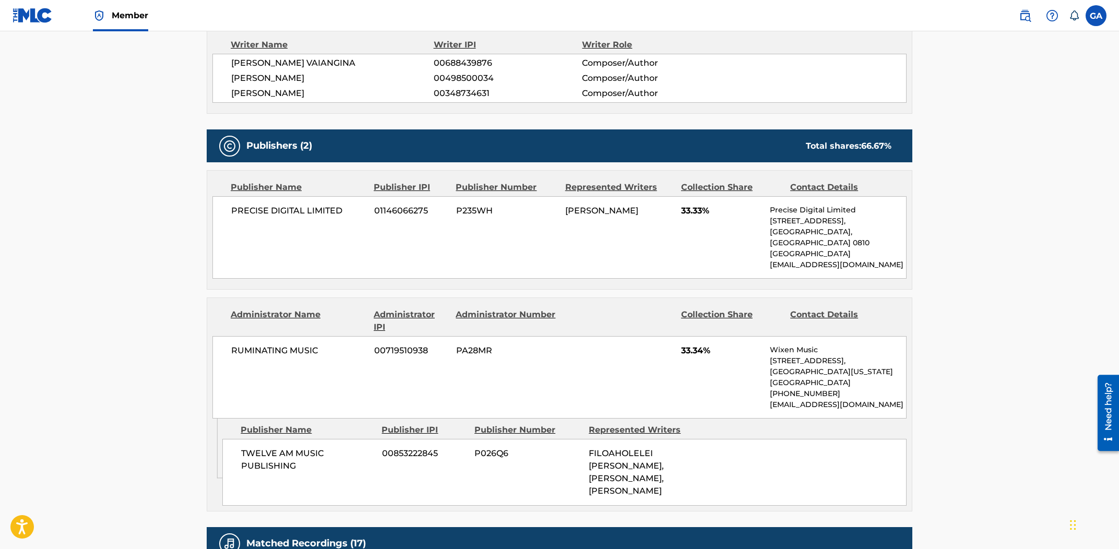
scroll to position [458, 0]
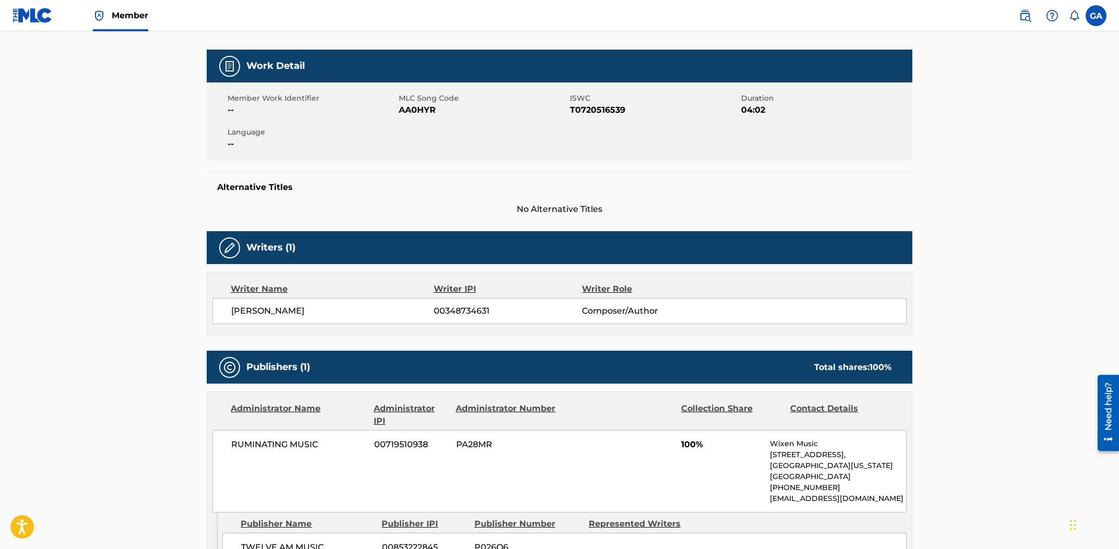
scroll to position [197, 0]
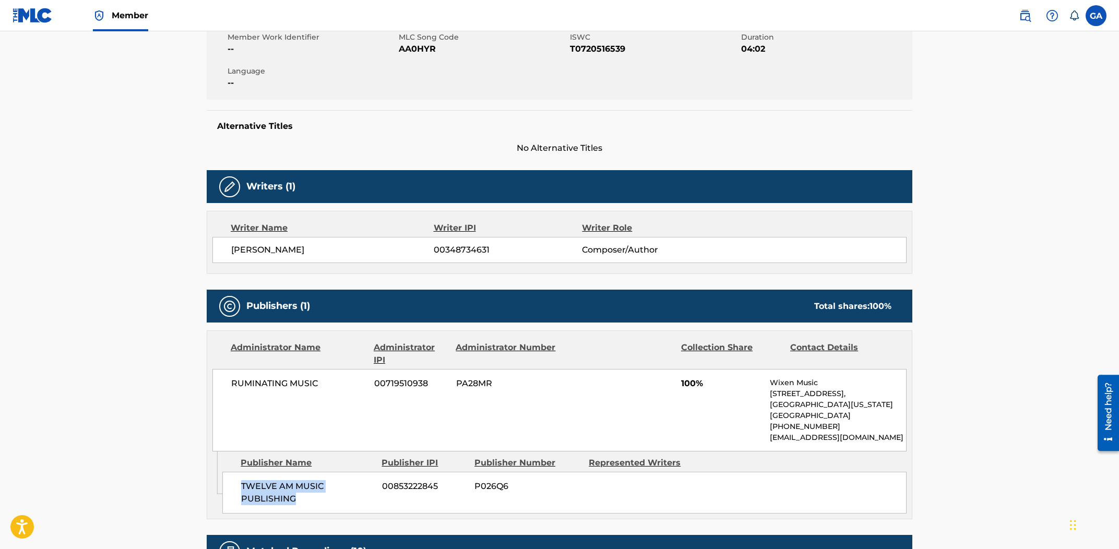
drag, startPoint x: 310, startPoint y: 505, endPoint x: 238, endPoint y: 483, distance: 75.2
click at [237, 483] on div "TWELVE AM MUSIC PUBLISHING 00853222845 P026Q6" at bounding box center [564, 493] width 684 height 42
copy span "TWELVE AM MUSIC PUBLISHING"
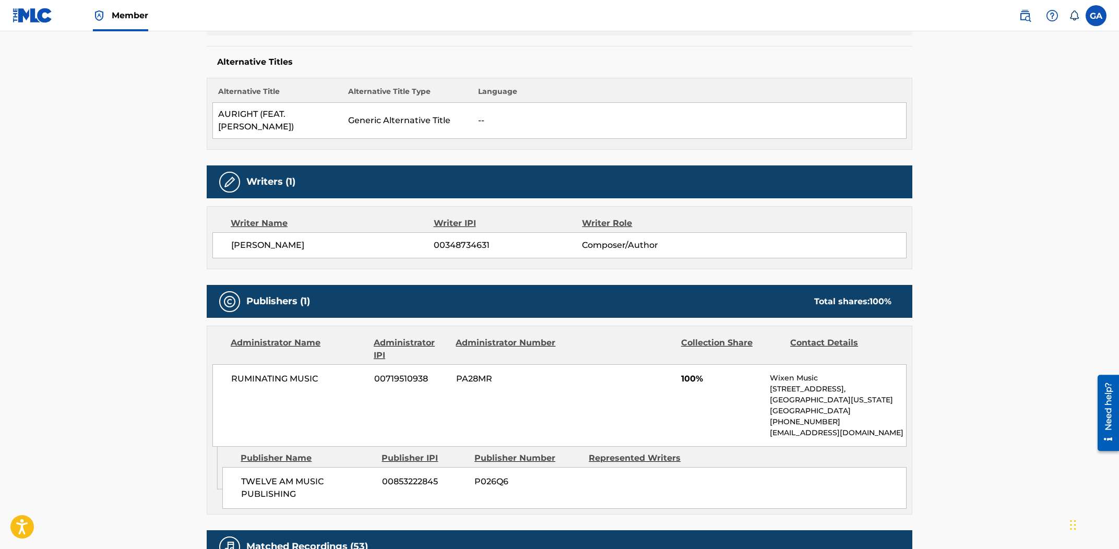
click at [491, 476] on span "P026Q6" at bounding box center [528, 482] width 107 height 13
copy span "P026Q6"
click at [408, 476] on span "00853222845" at bounding box center [424, 482] width 85 height 13
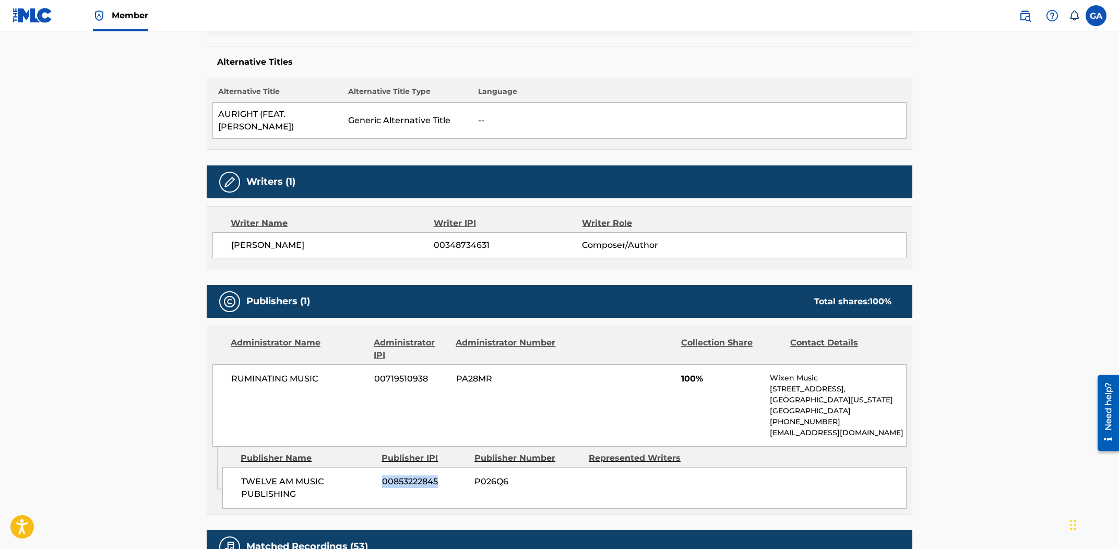
copy span "00853222845"
drag, startPoint x: 353, startPoint y: 234, endPoint x: 250, endPoint y: 247, distance: 104.2
click at [233, 239] on span "[PERSON_NAME]" at bounding box center [332, 245] width 203 height 13
copy span "[PERSON_NAME]"
click at [474, 239] on span "00348734631" at bounding box center [508, 245] width 148 height 13
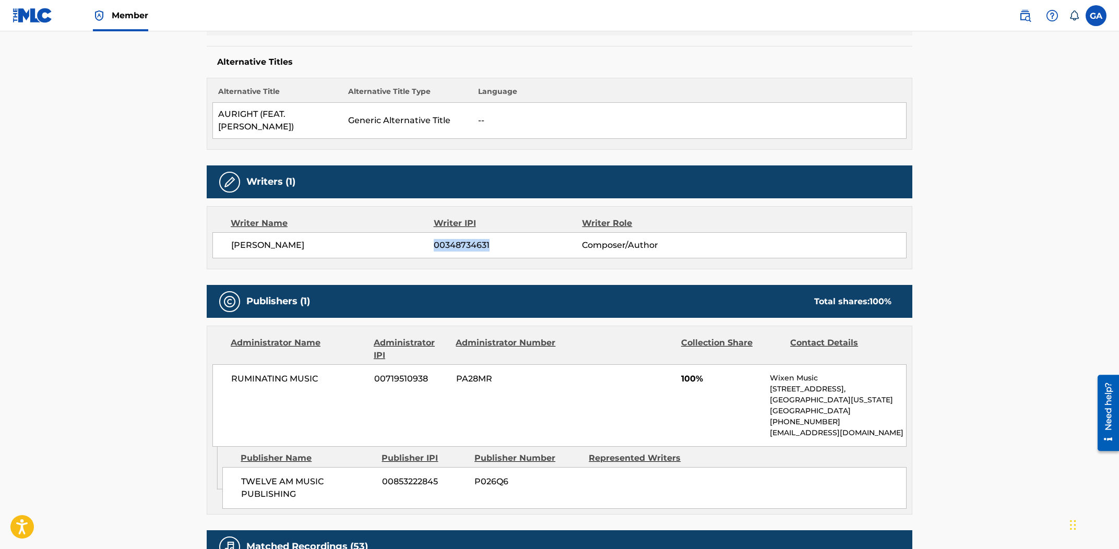
click at [474, 239] on span "00348734631" at bounding box center [508, 245] width 148 height 13
copy span "00348734631"
drag, startPoint x: 279, startPoint y: 369, endPoint x: 211, endPoint y: 369, distance: 67.9
click at [212, 369] on div "RUMINATING MUSIC 00719510938 PA28MR 100% Wixen Music [STREET_ADDRESS][US_STATE]…" at bounding box center [559, 405] width 694 height 82
copy span "RUMINATING MUSIC"
